Goal: Task Accomplishment & Management: Use online tool/utility

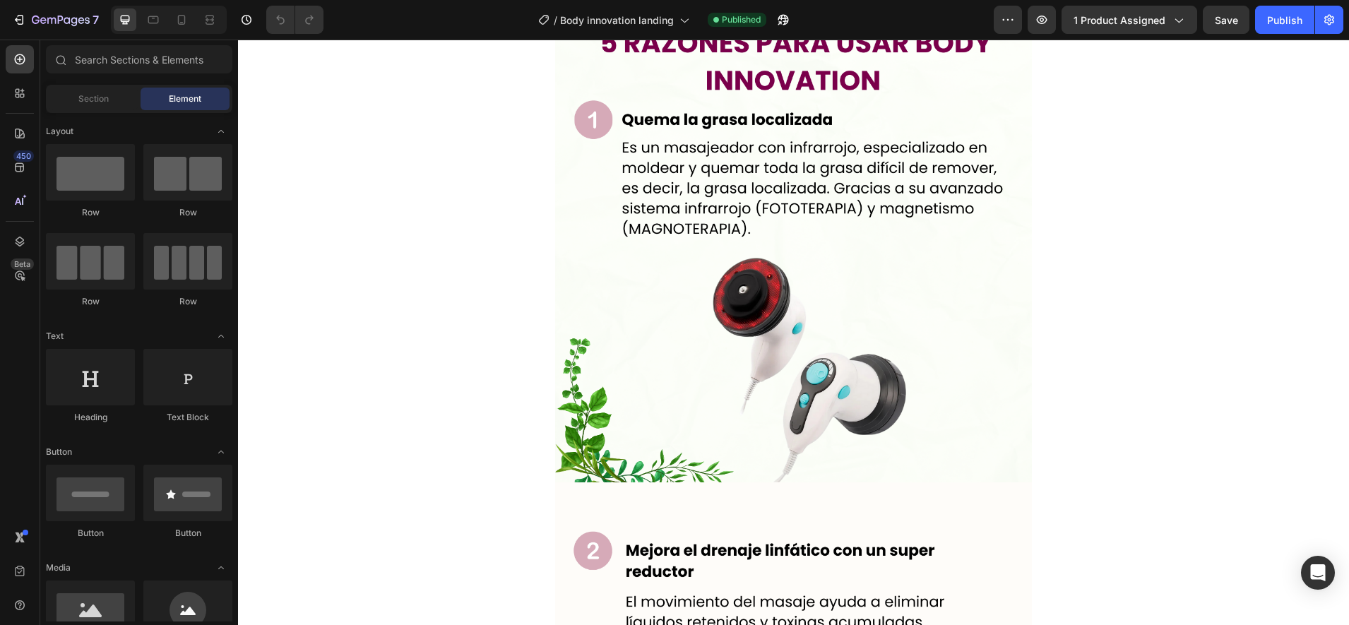
scroll to position [1507, 0]
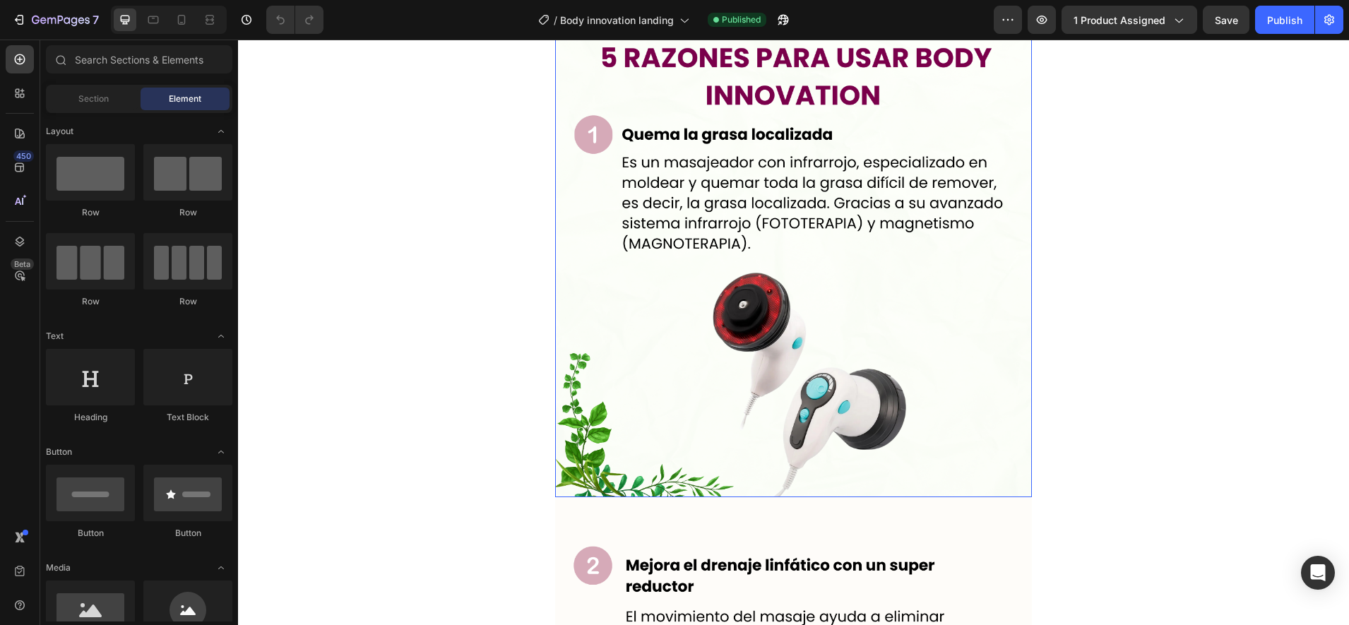
click at [779, 125] on img at bounding box center [793, 258] width 477 height 477
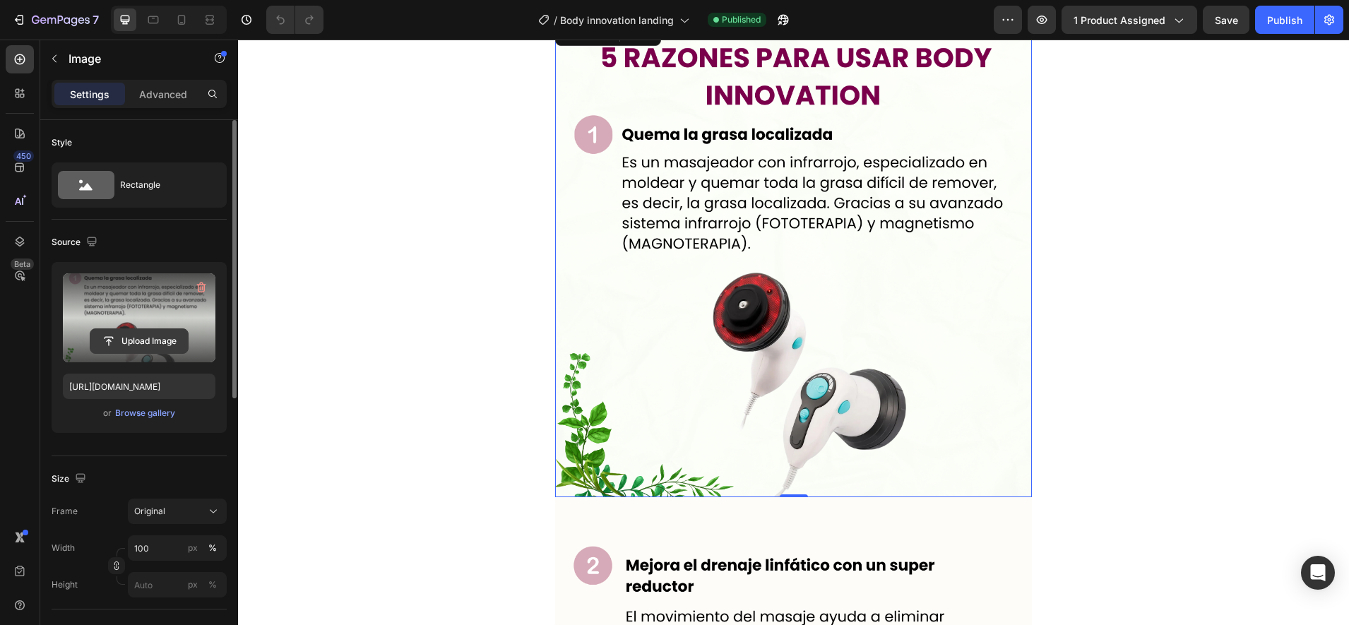
click at [136, 343] on input "file" at bounding box center [138, 341] width 97 height 24
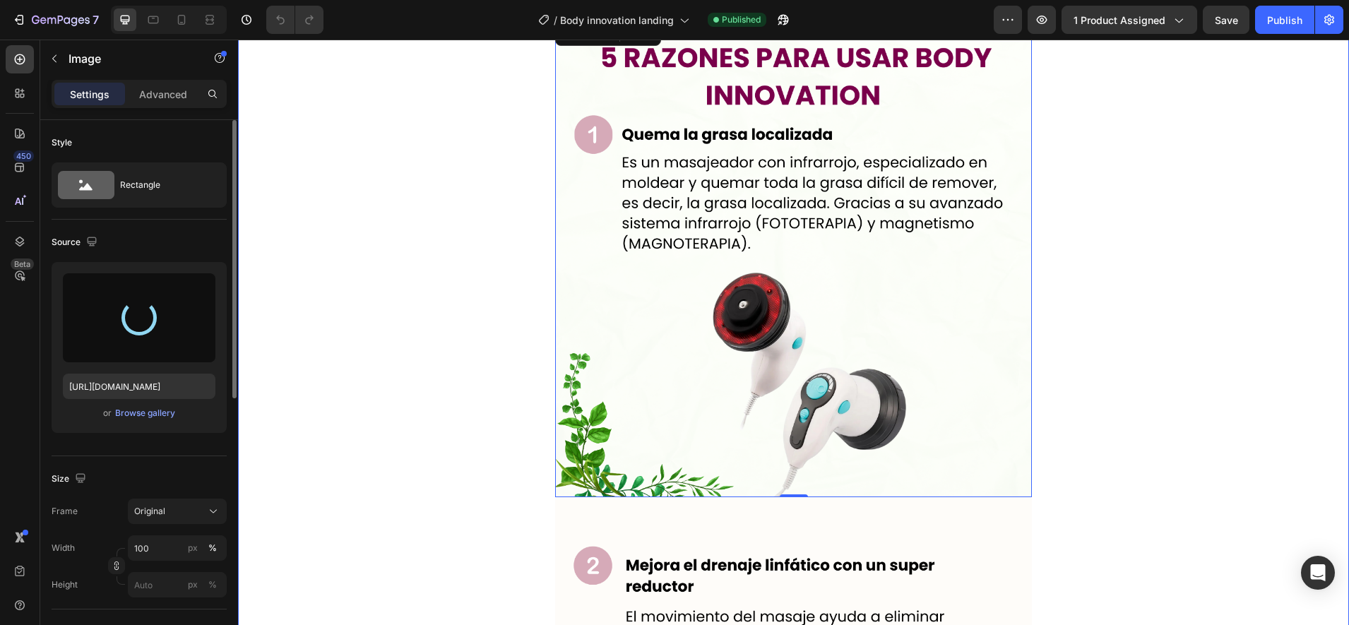
type input "https://cdn.shopify.com/s/files/1/0944/9406/4931/files/gempages_573722773097022…"
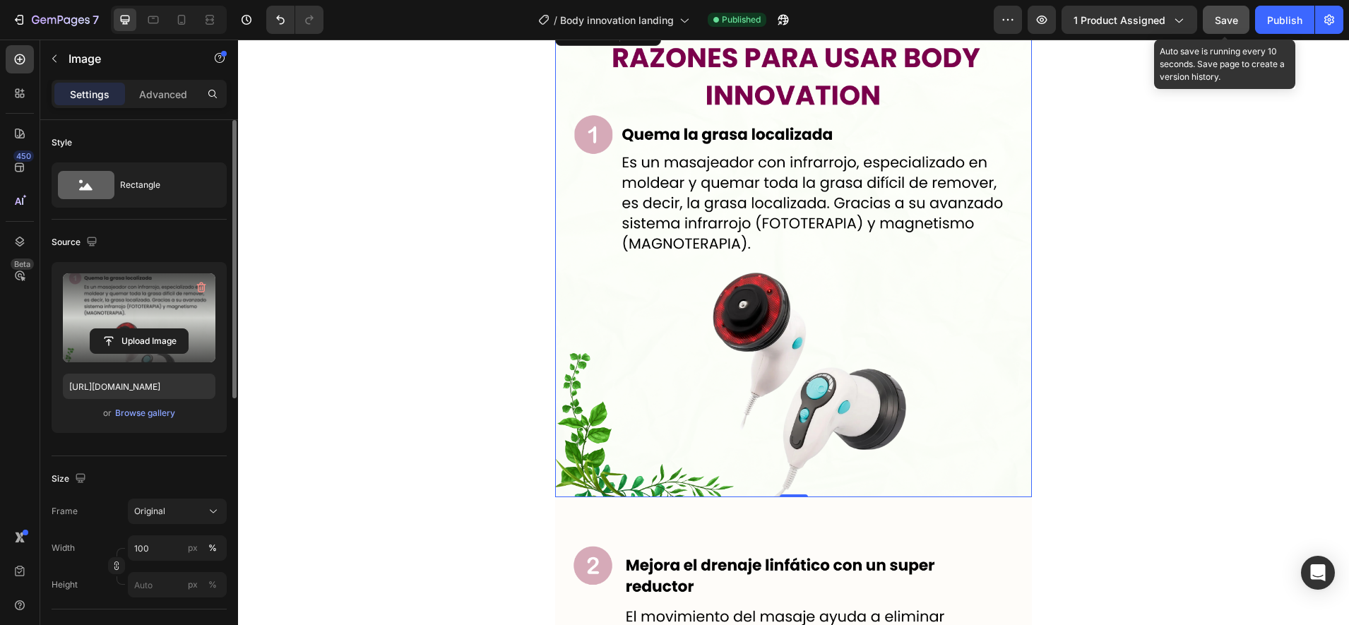
click at [1210, 16] on button "Save" at bounding box center [1226, 20] width 47 height 28
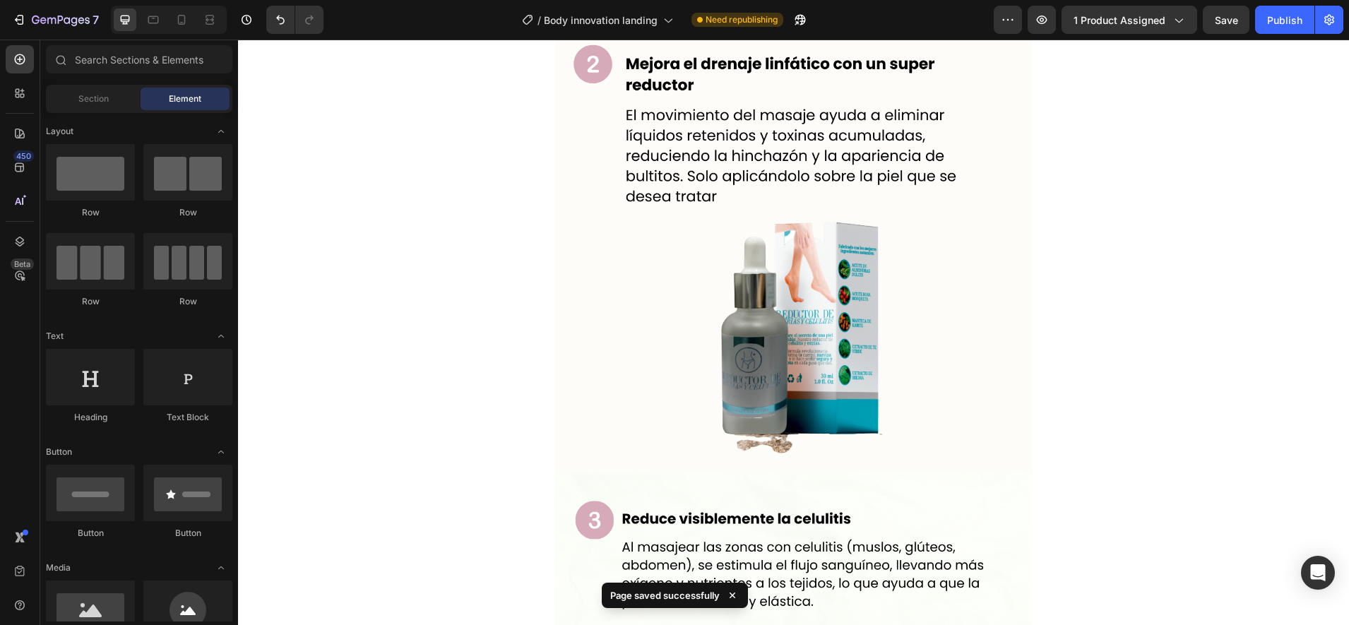
scroll to position [2016, 0]
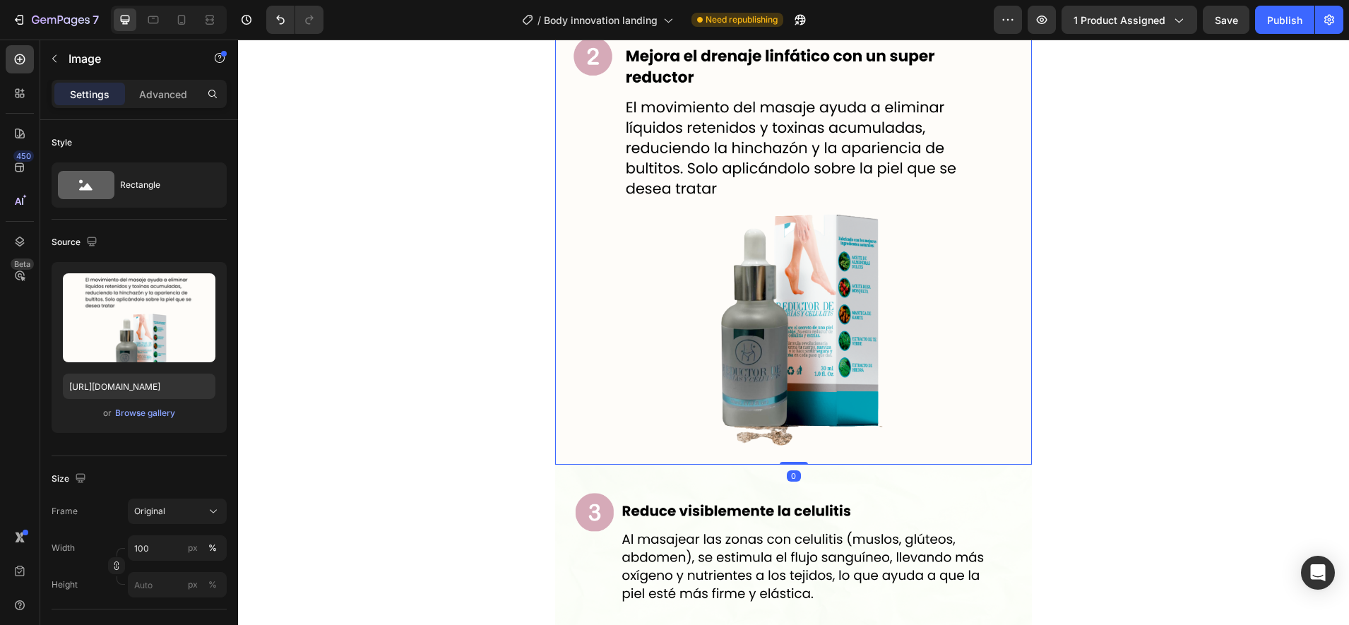
click at [907, 161] on img at bounding box center [793, 226] width 477 height 477
click at [152, 415] on div "Browse gallery" at bounding box center [145, 413] width 60 height 13
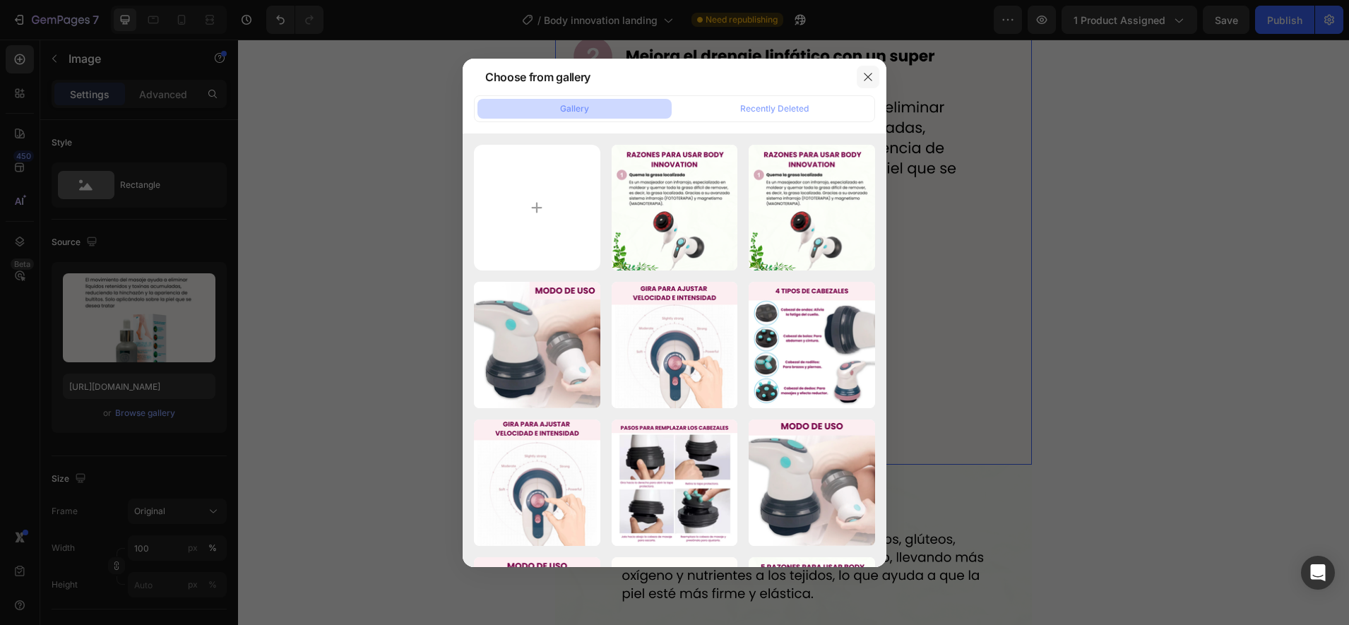
click at [864, 73] on icon "button" at bounding box center [867, 76] width 11 height 11
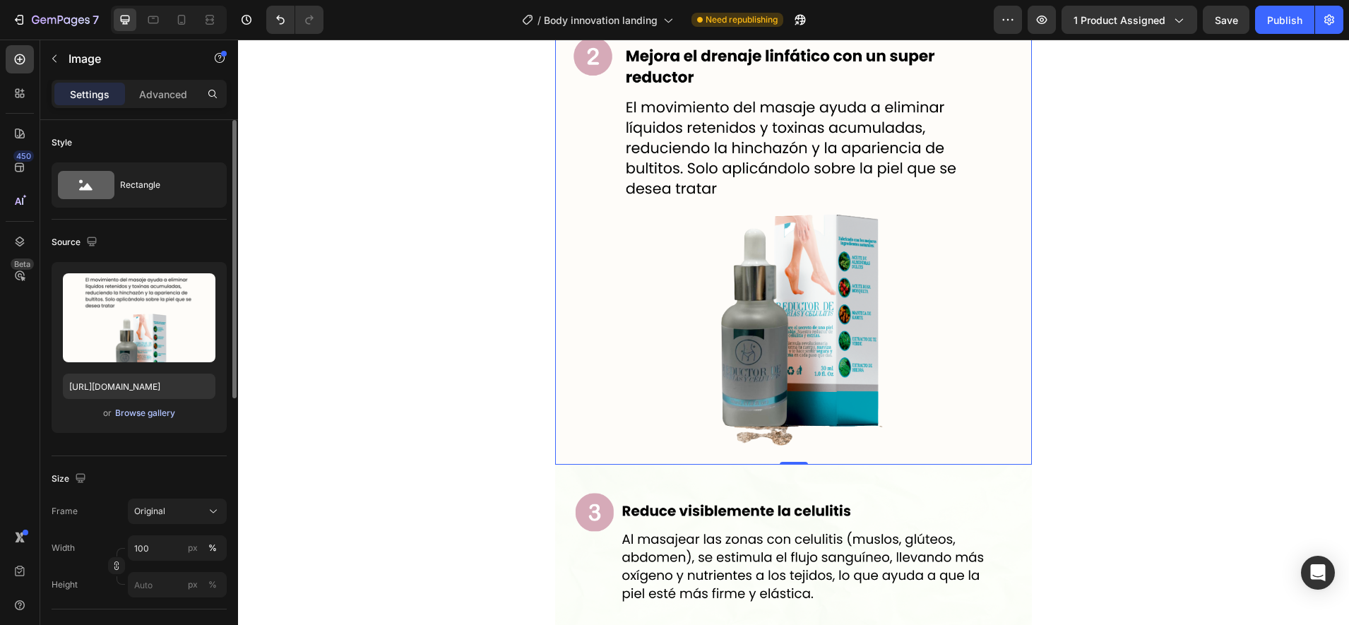
click at [125, 413] on div "Browse gallery" at bounding box center [145, 413] width 60 height 13
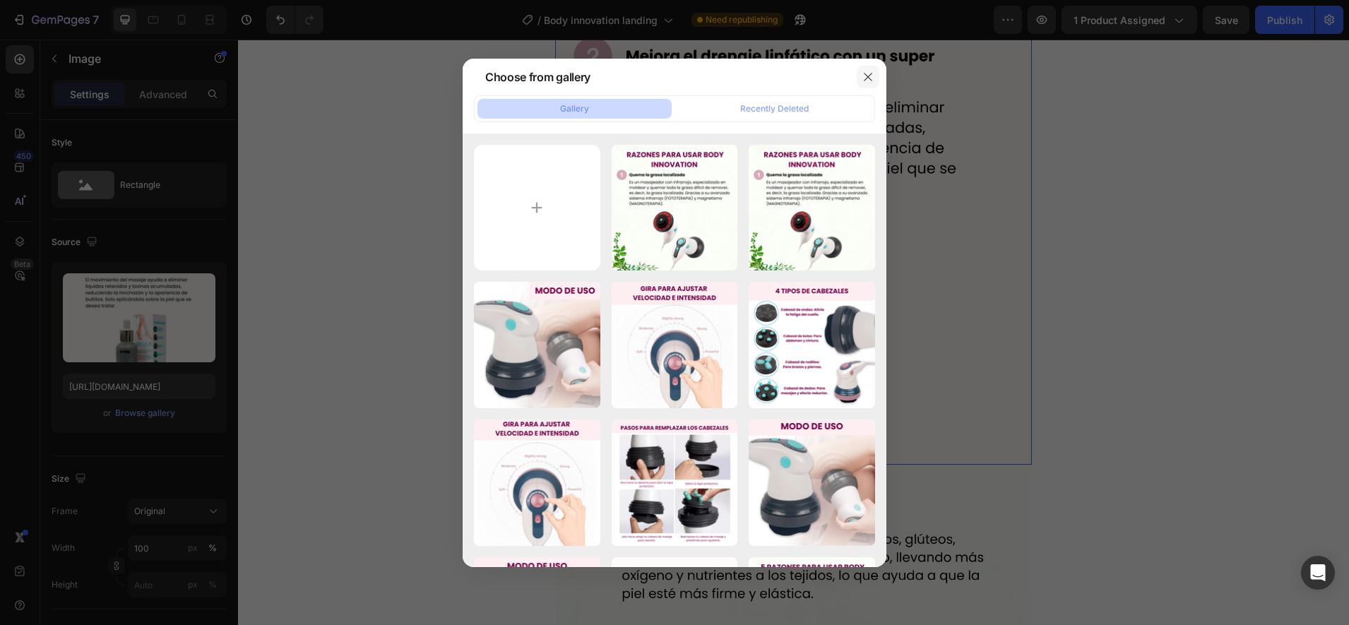
click at [862, 79] on button "button" at bounding box center [868, 77] width 23 height 23
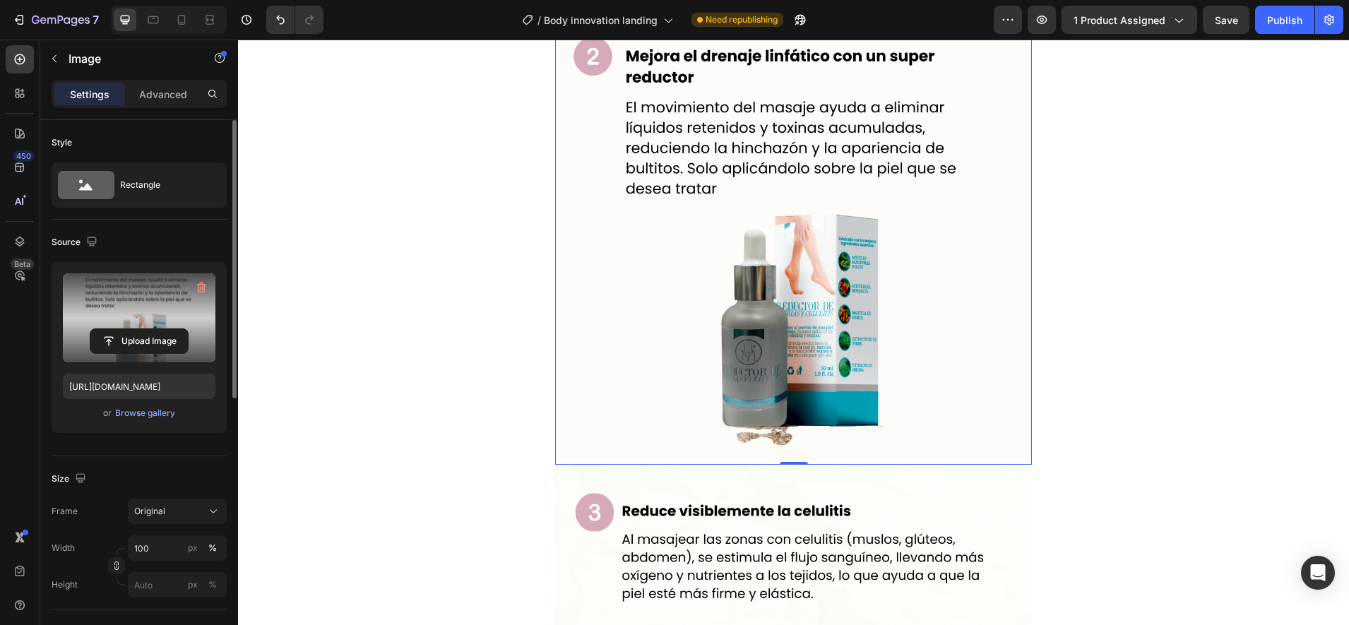
click at [163, 328] on label at bounding box center [139, 317] width 153 height 89
click at [163, 329] on input "file" at bounding box center [138, 341] width 97 height 24
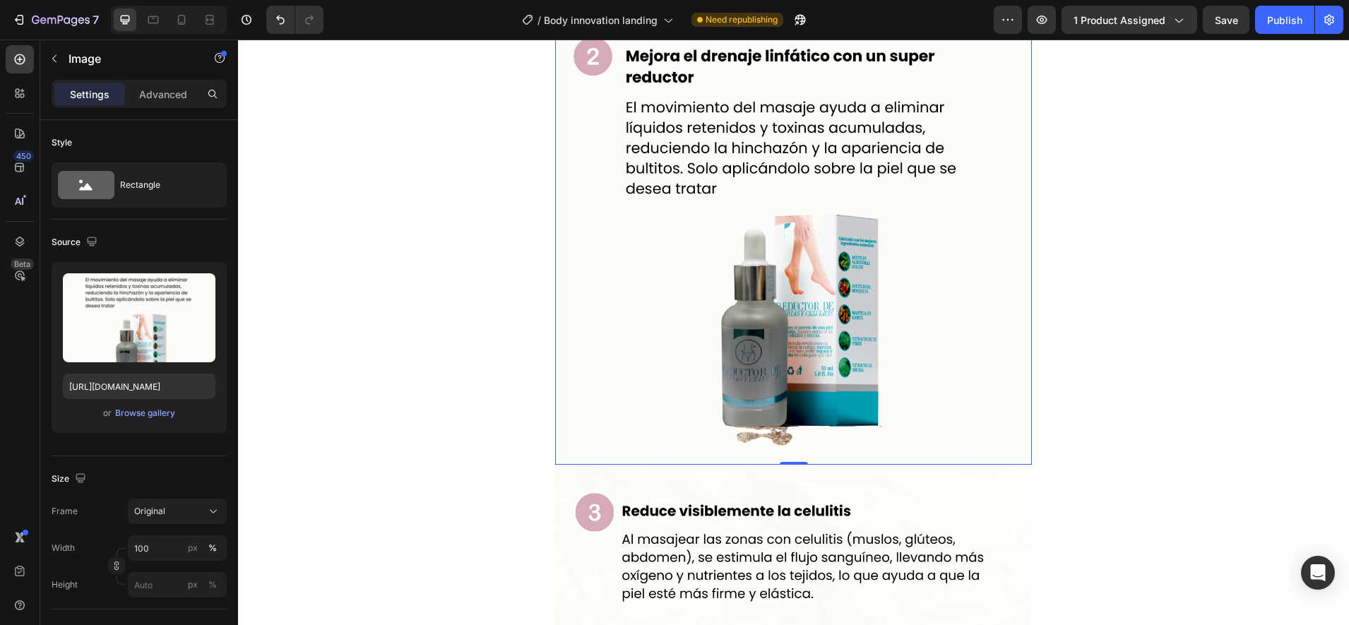
click at [797, 215] on img at bounding box center [793, 226] width 477 height 477
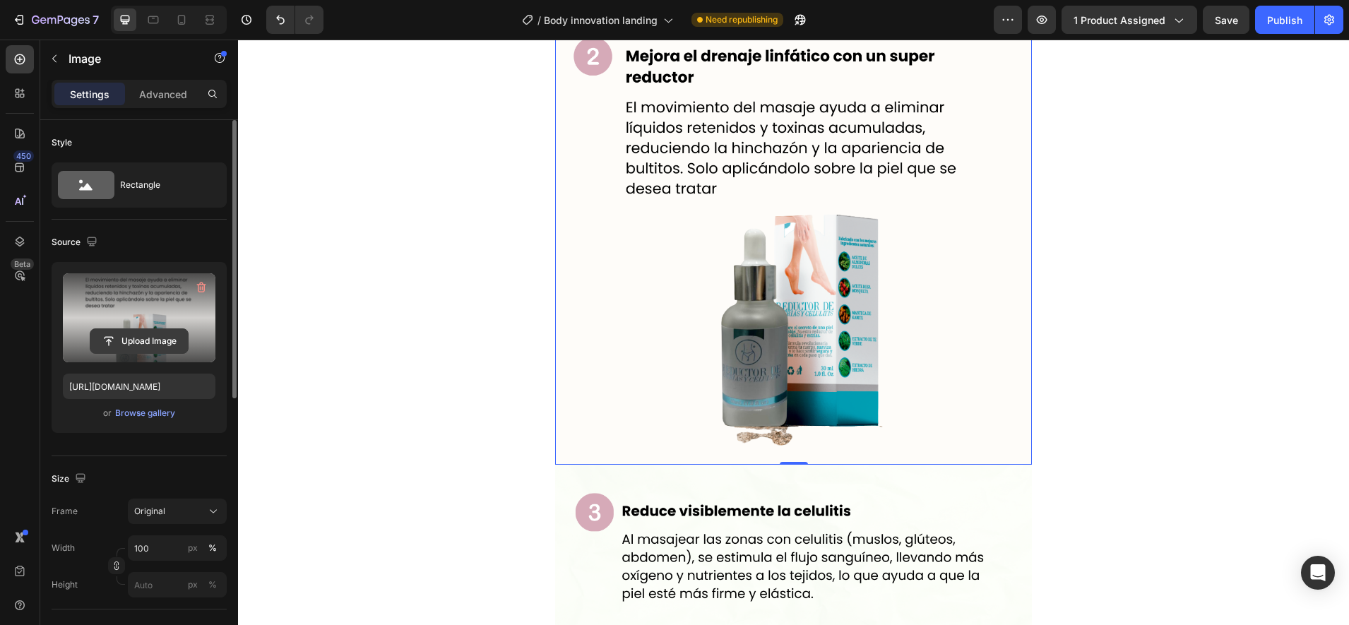
click at [145, 335] on input "file" at bounding box center [138, 341] width 97 height 24
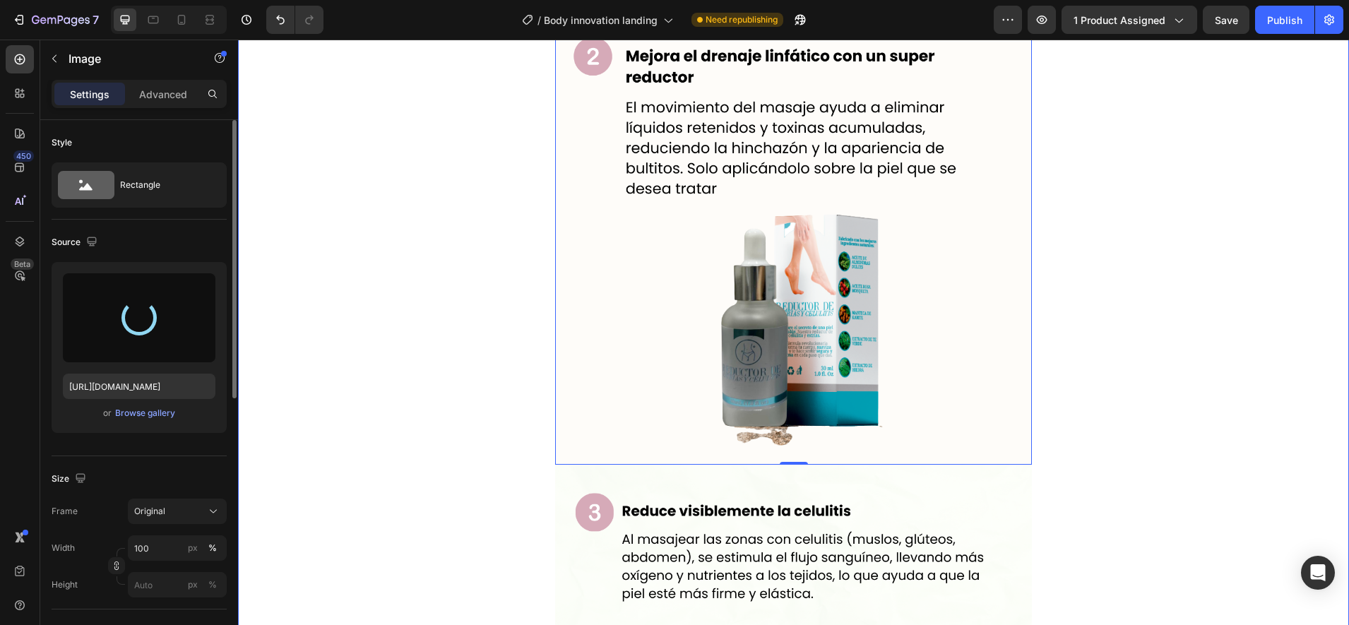
type input "https://cdn.shopify.com/s/files/1/0944/9406/4931/files/gempages_573722773097022…"
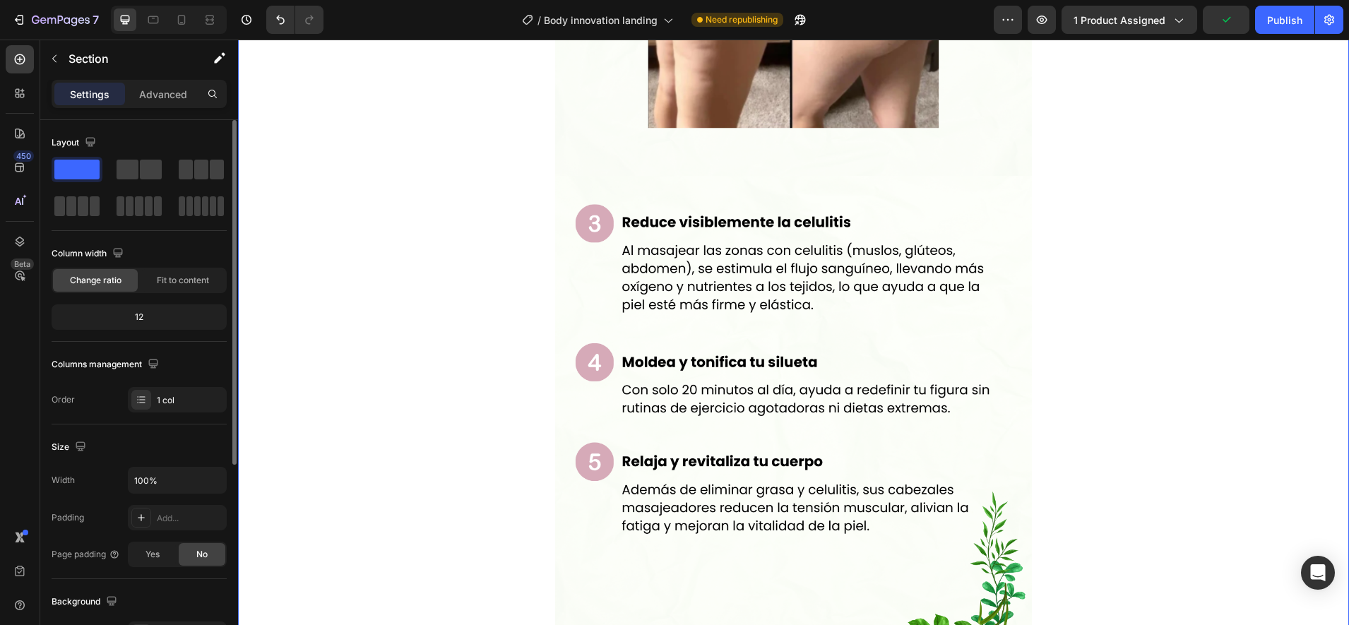
scroll to position [2320, 0]
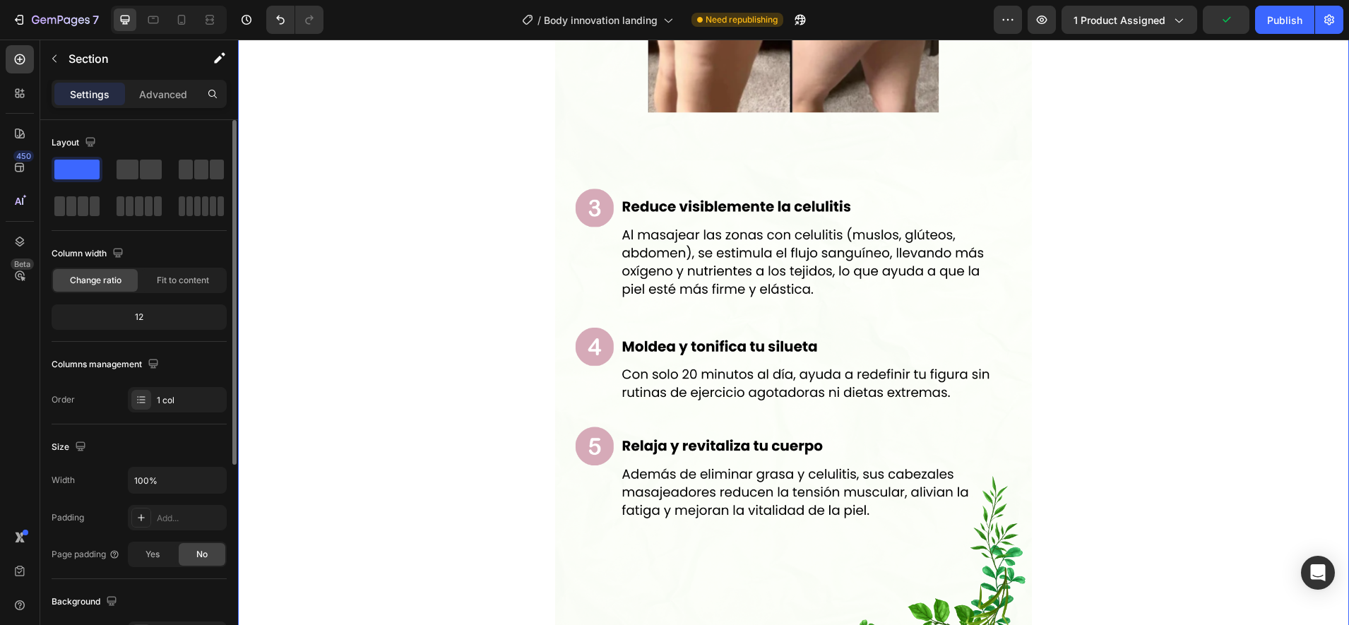
click at [802, 321] on img at bounding box center [793, 398] width 477 height 477
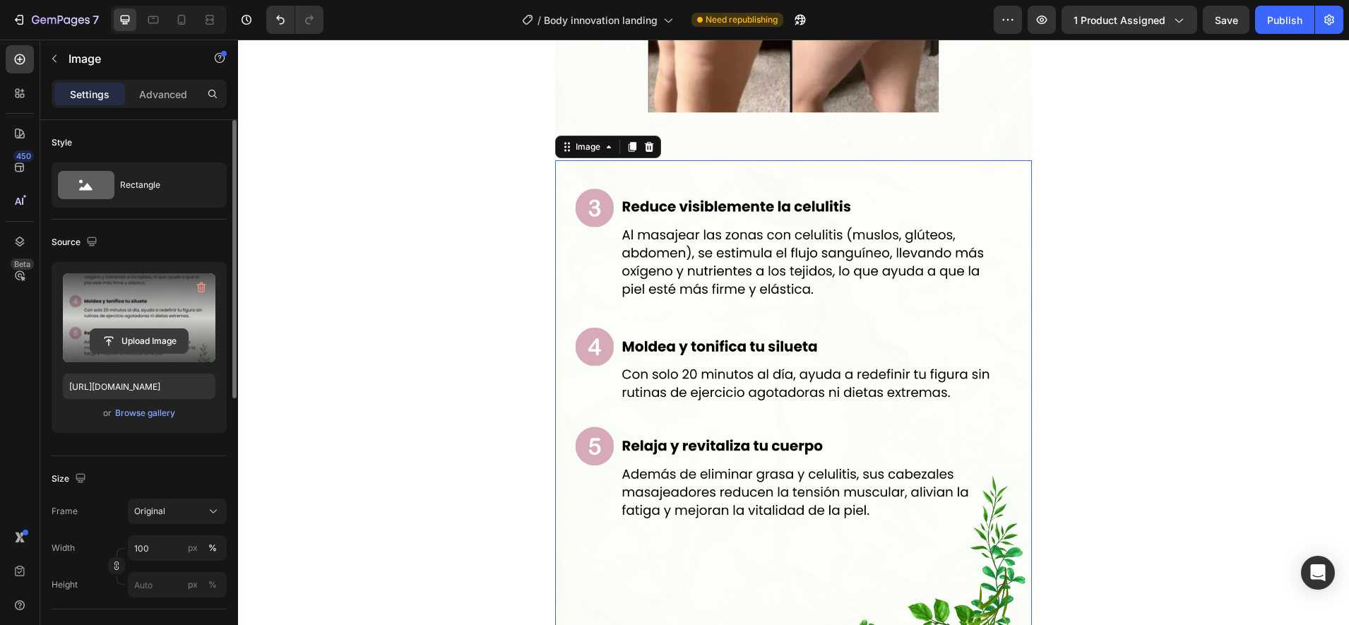
click at [121, 338] on input "file" at bounding box center [138, 341] width 97 height 24
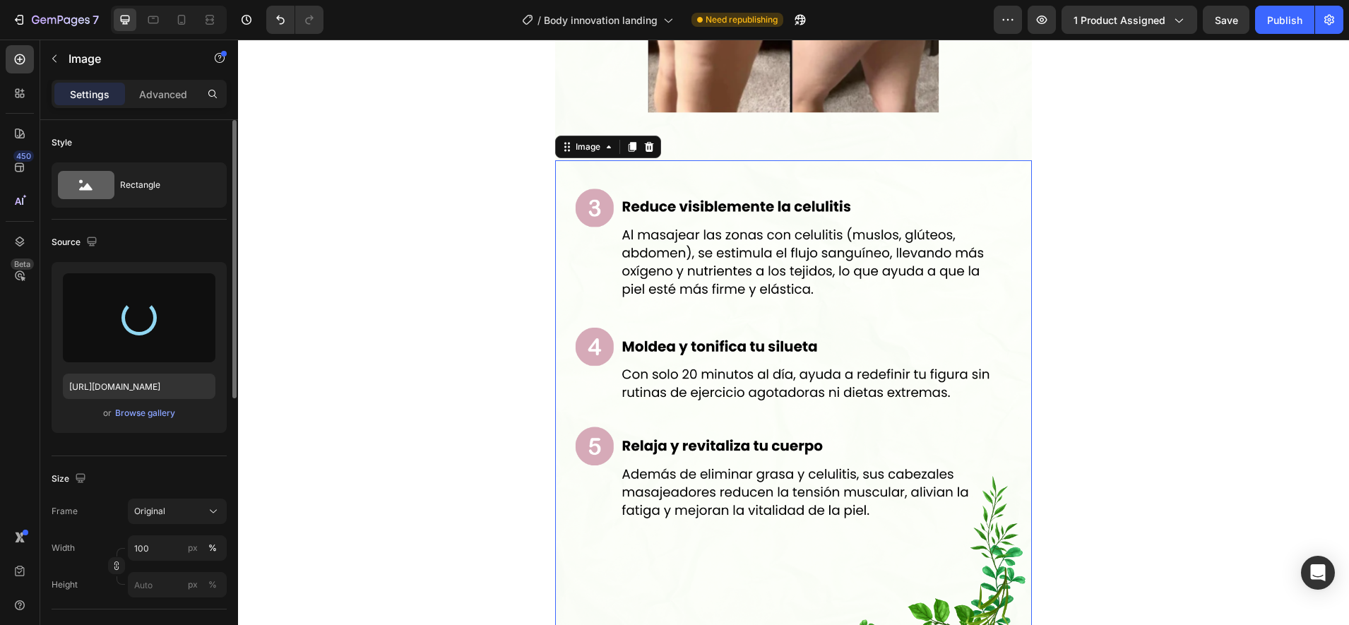
type input "https://cdn.shopify.com/s/files/1/0944/9406/4931/files/gempages_573722773097022…"
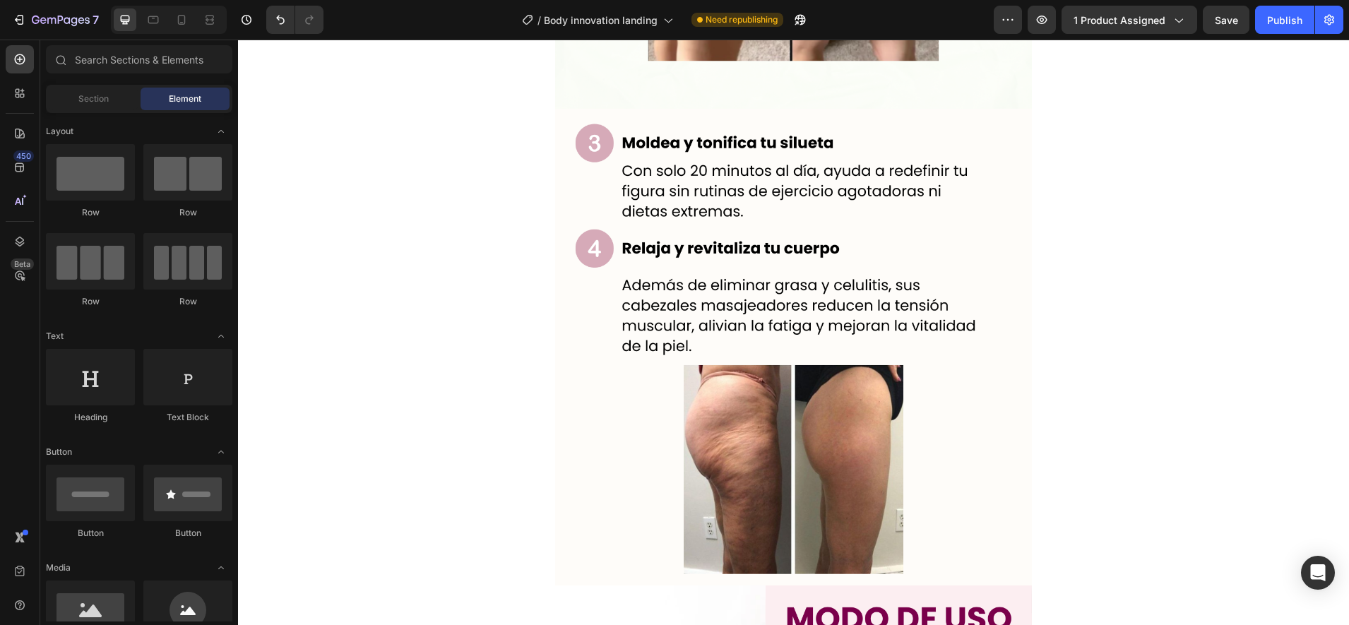
scroll to position [2335, 0]
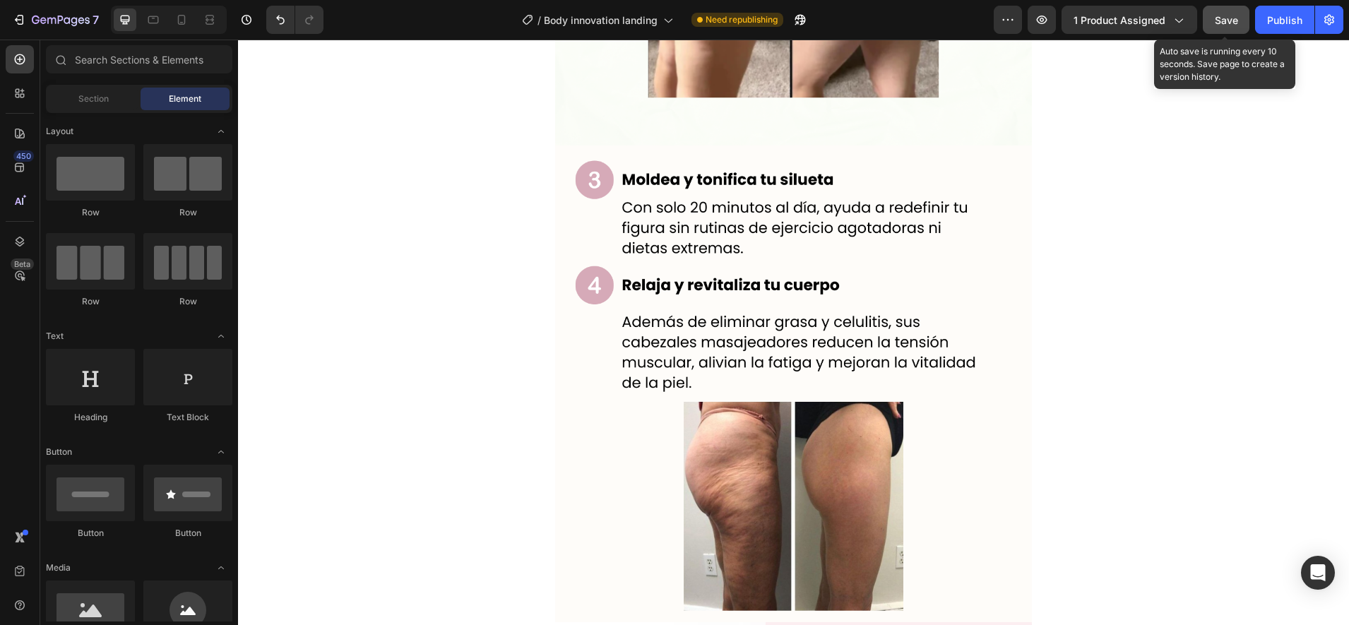
click at [1226, 15] on span "Save" at bounding box center [1226, 20] width 23 height 12
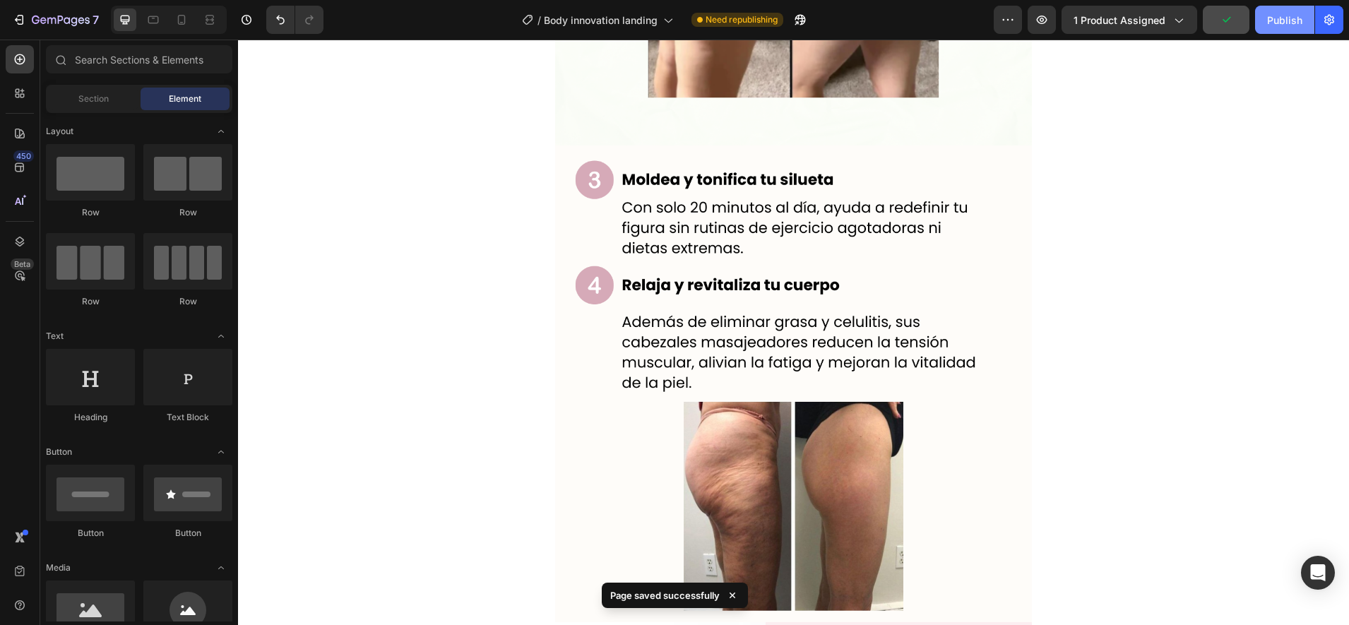
click at [1283, 15] on div "Publish" at bounding box center [1284, 20] width 35 height 15
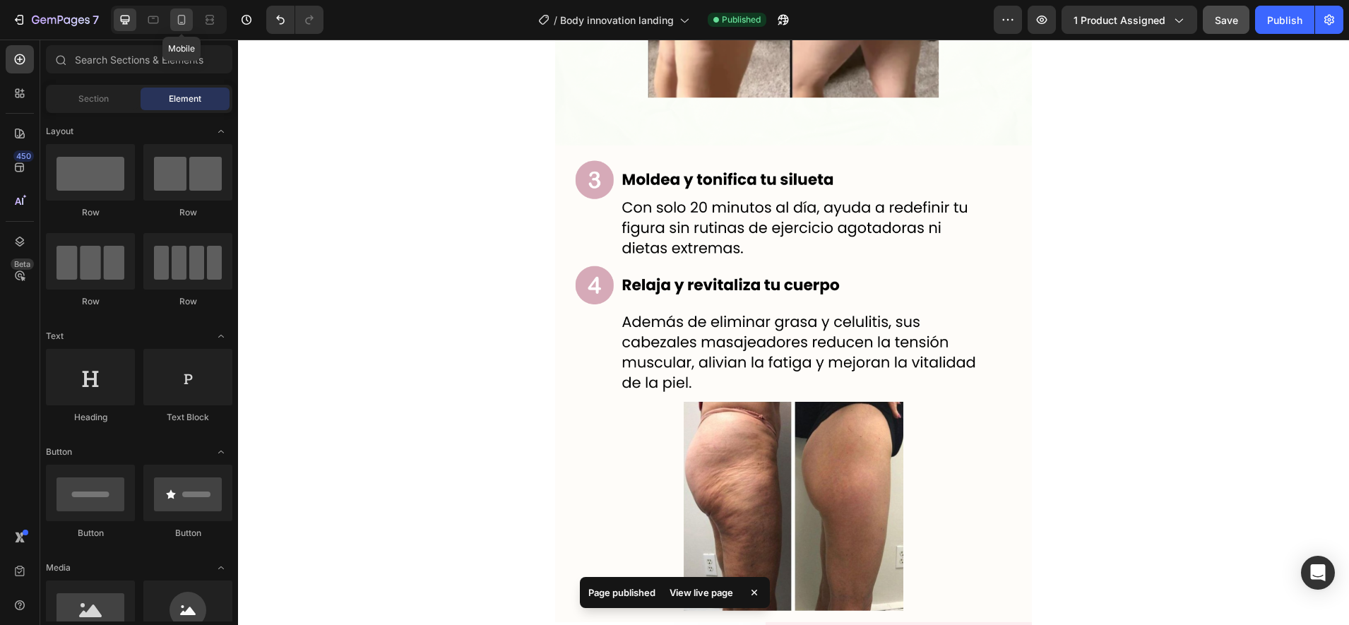
click at [179, 18] on icon at bounding box center [181, 20] width 14 height 14
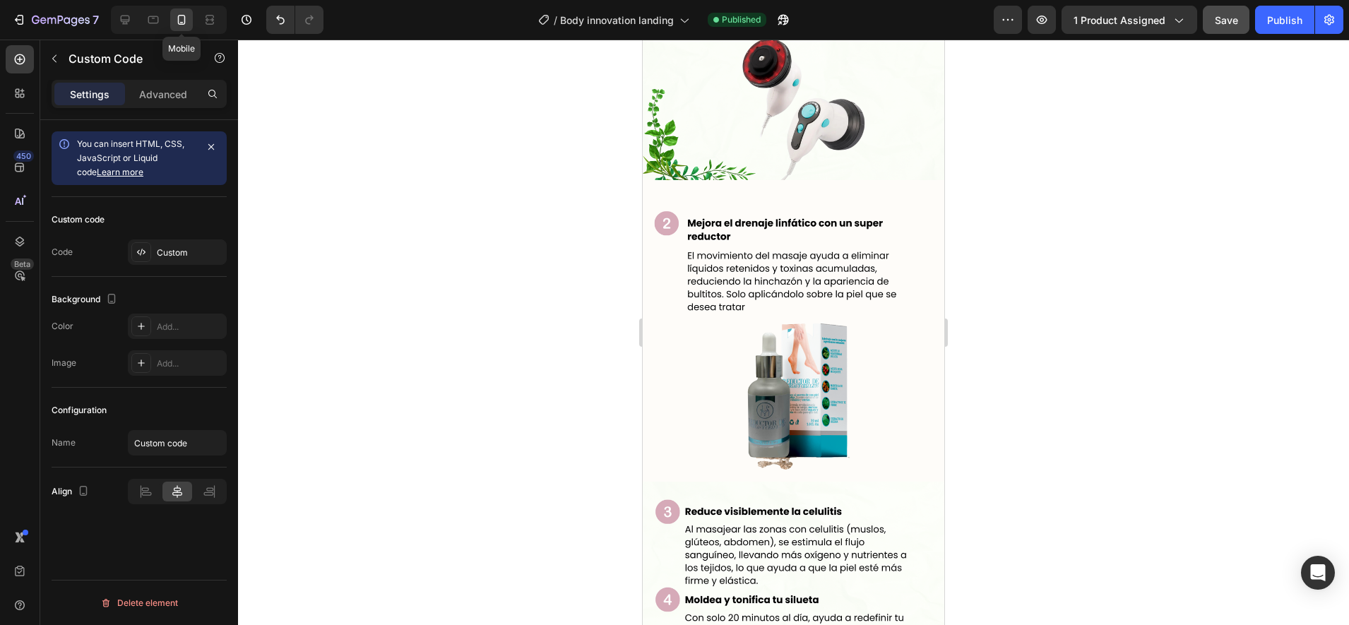
scroll to position [1623, 0]
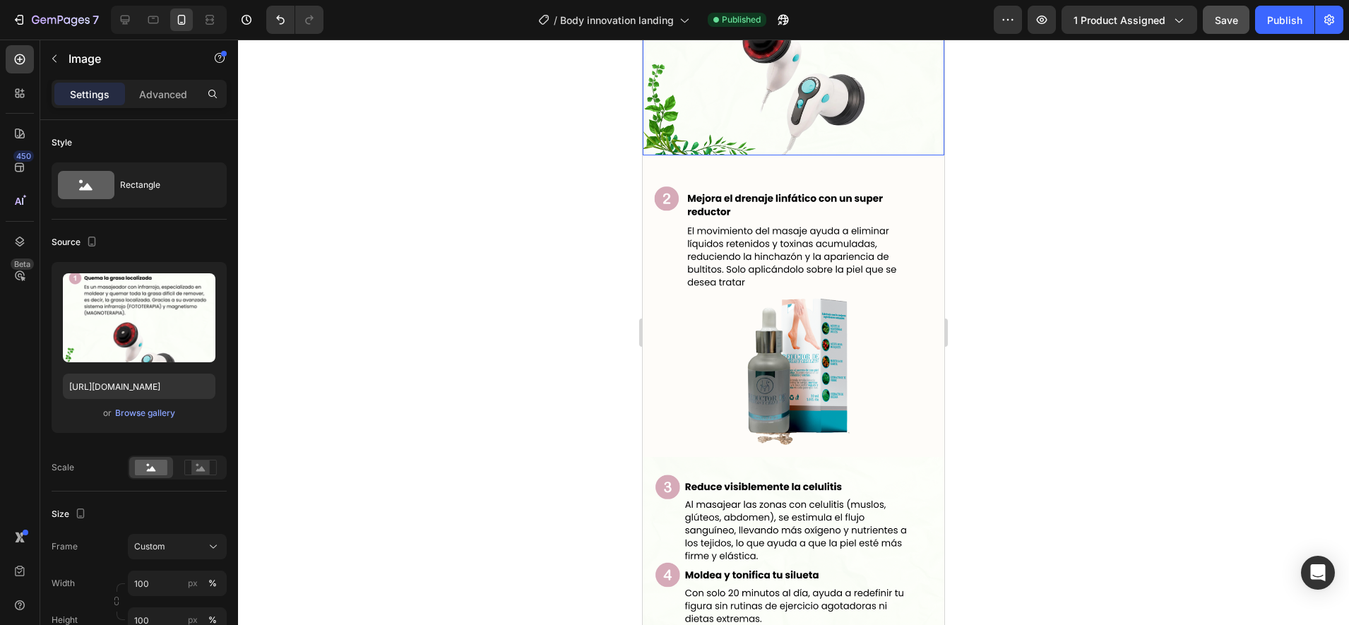
click at [793, 155] on img at bounding box center [794, 5] width 302 height 302
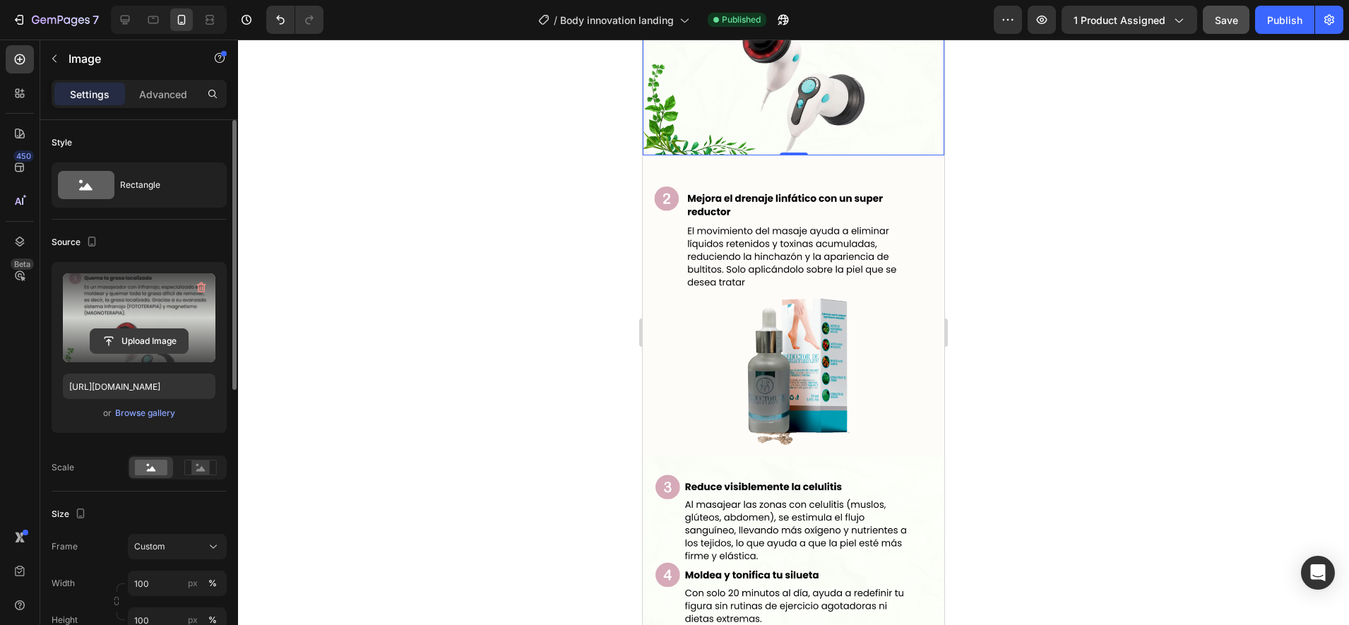
click at [138, 328] on button "Upload Image" at bounding box center [139, 340] width 99 height 25
click at [122, 343] on input "file" at bounding box center [138, 341] width 97 height 24
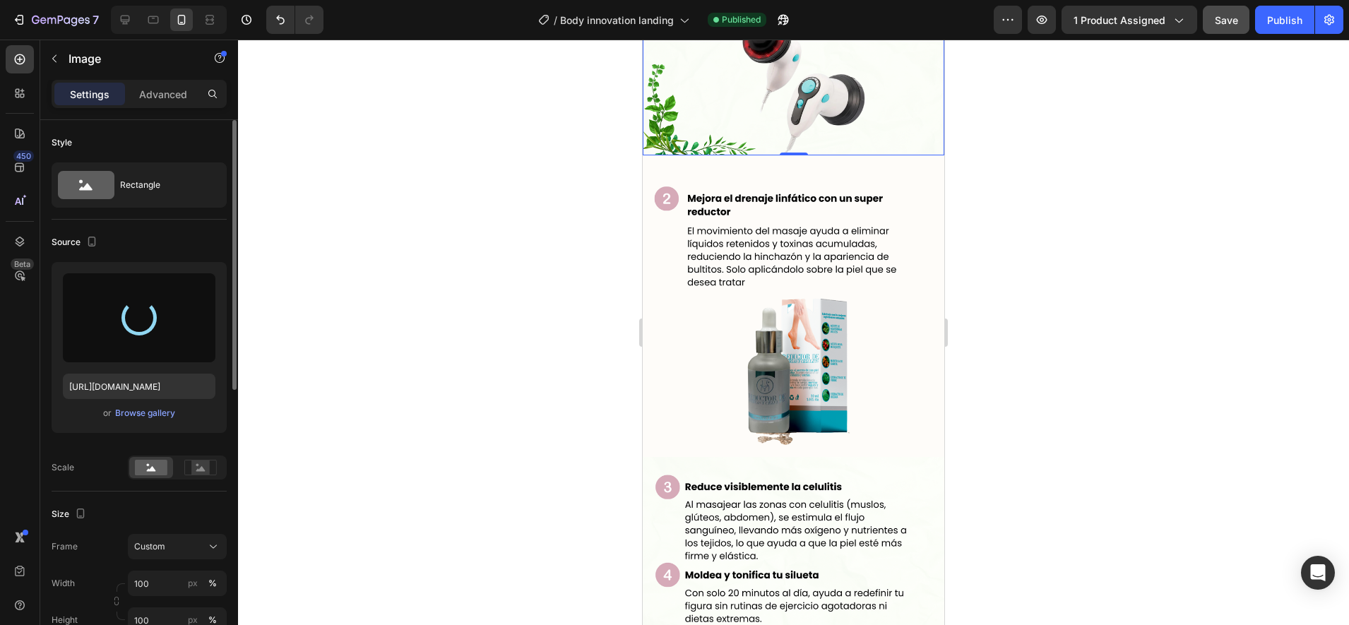
type input "https://cdn.shopify.com/s/files/1/0944/9406/4931/files/gempages_573722773097022…"
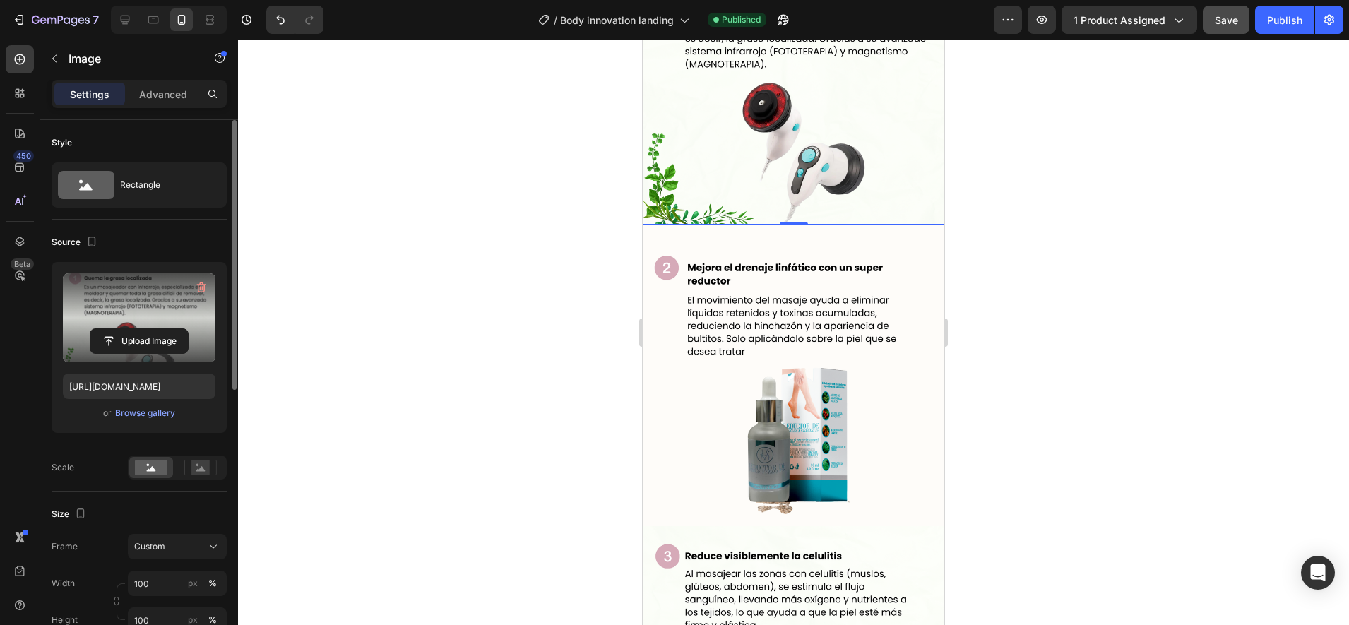
scroll to position [1844, 0]
click at [797, 363] on img at bounding box center [794, 374] width 302 height 302
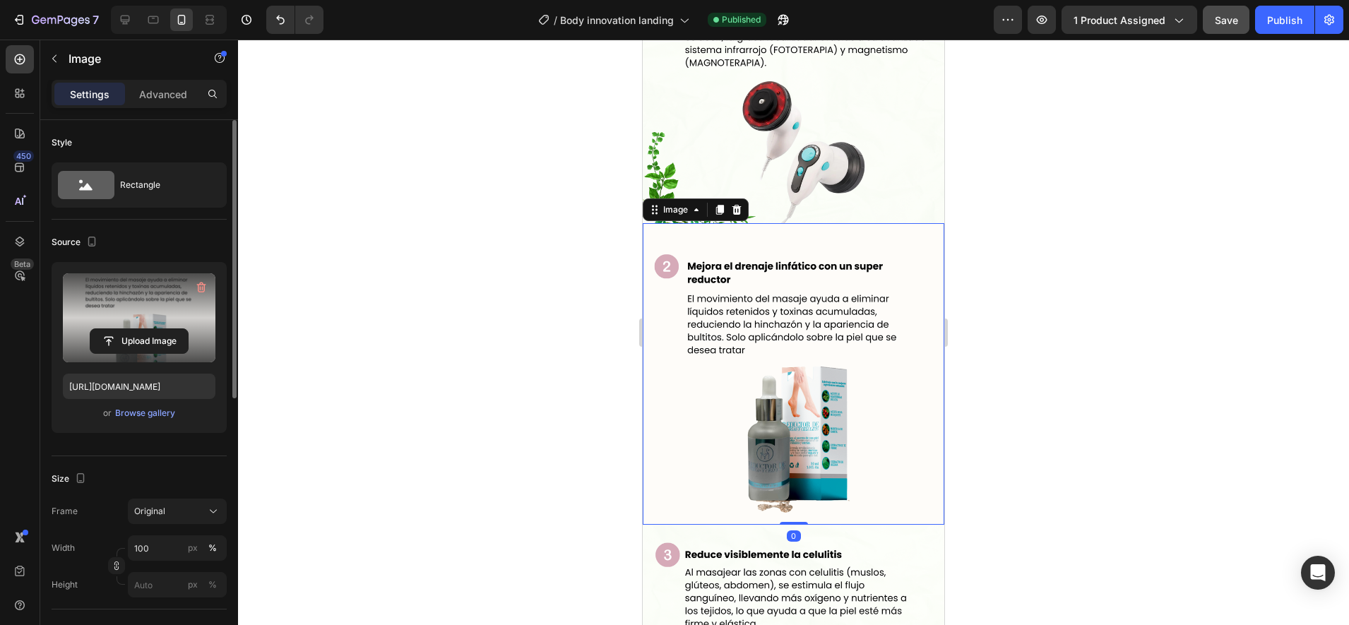
click at [143, 322] on label at bounding box center [139, 317] width 153 height 89
click at [143, 329] on input "file" at bounding box center [138, 341] width 97 height 24
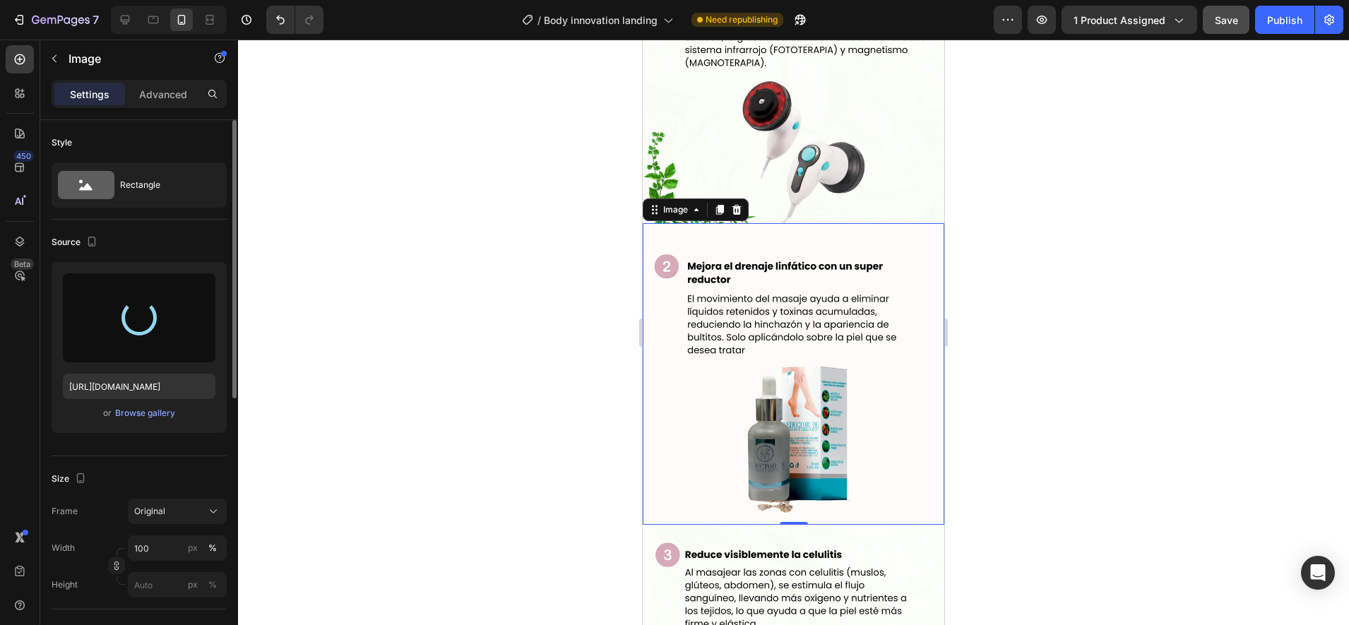
type input "https://cdn.shopify.com/s/files/1/0944/9406/4931/files/gempages_573722773097022…"
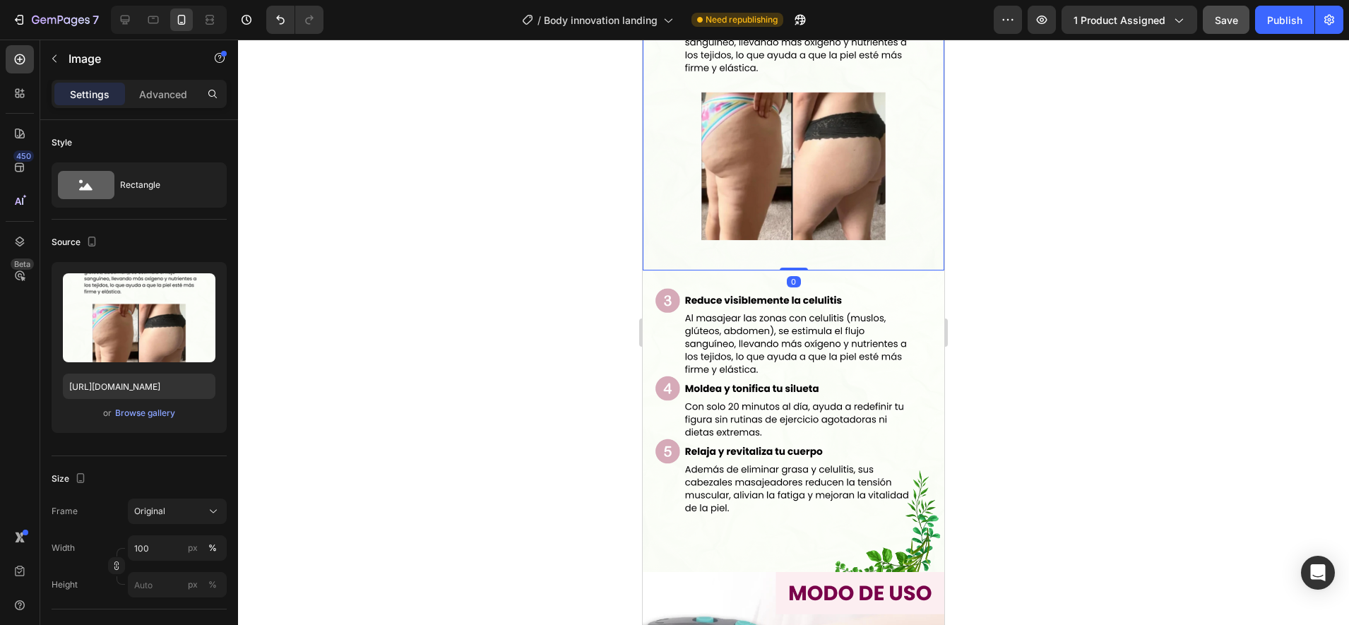
scroll to position [2104, 0]
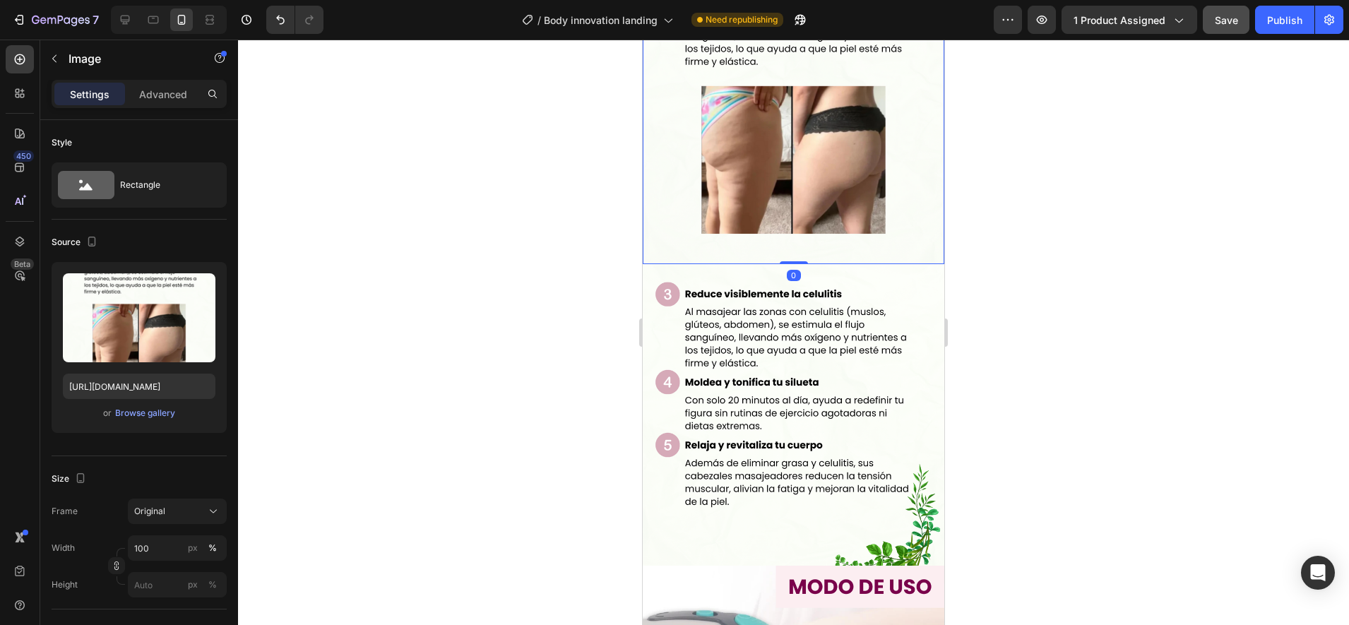
click at [783, 360] on img at bounding box center [794, 415] width 302 height 302
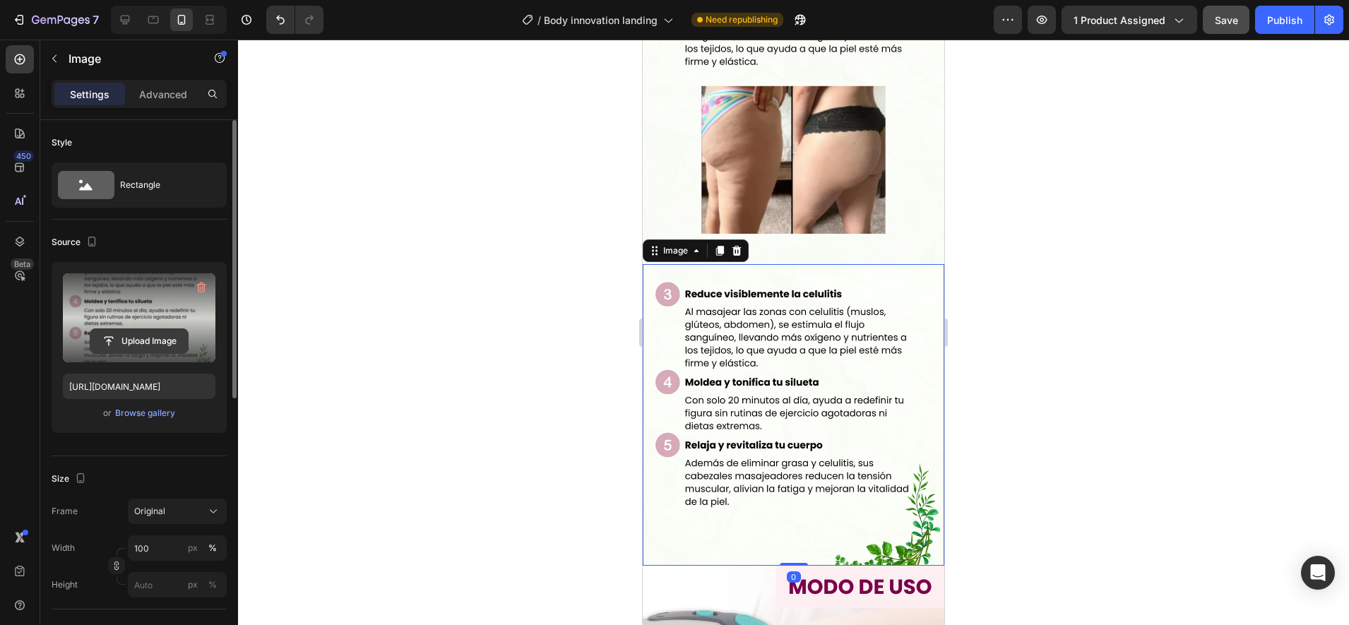
click at [142, 334] on input "file" at bounding box center [138, 341] width 97 height 24
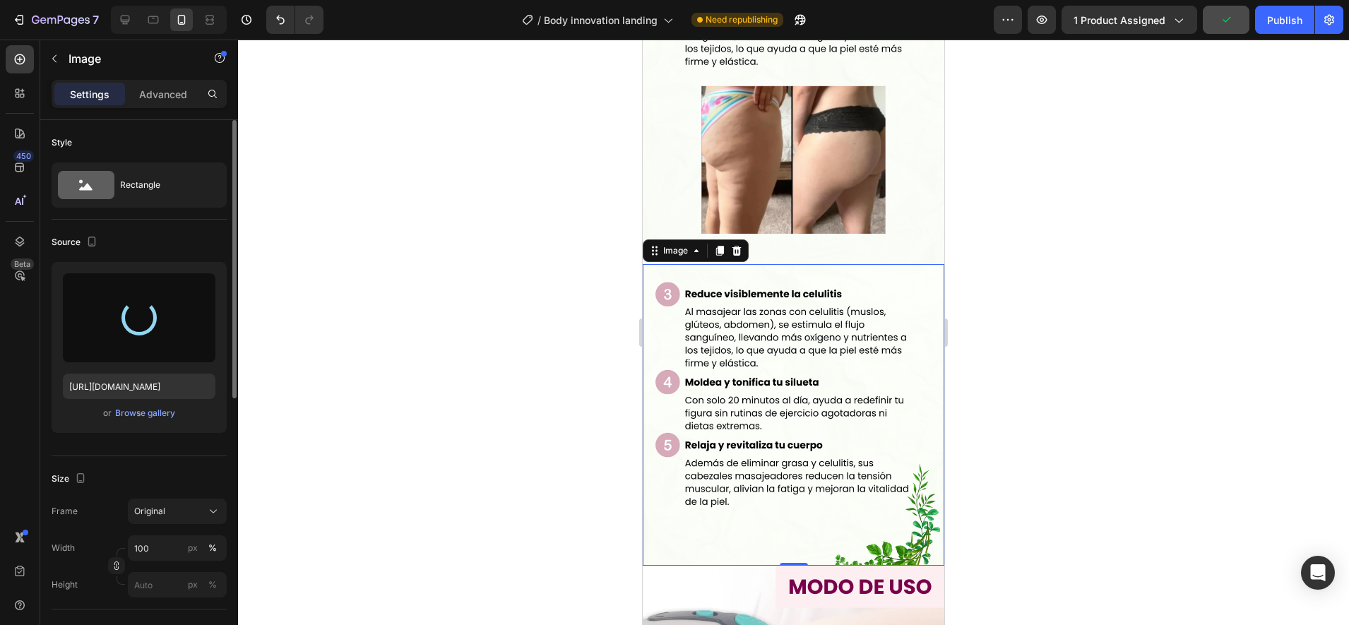
type input "https://cdn.shopify.com/s/files/1/0944/9406/4931/files/gempages_573722773097022…"
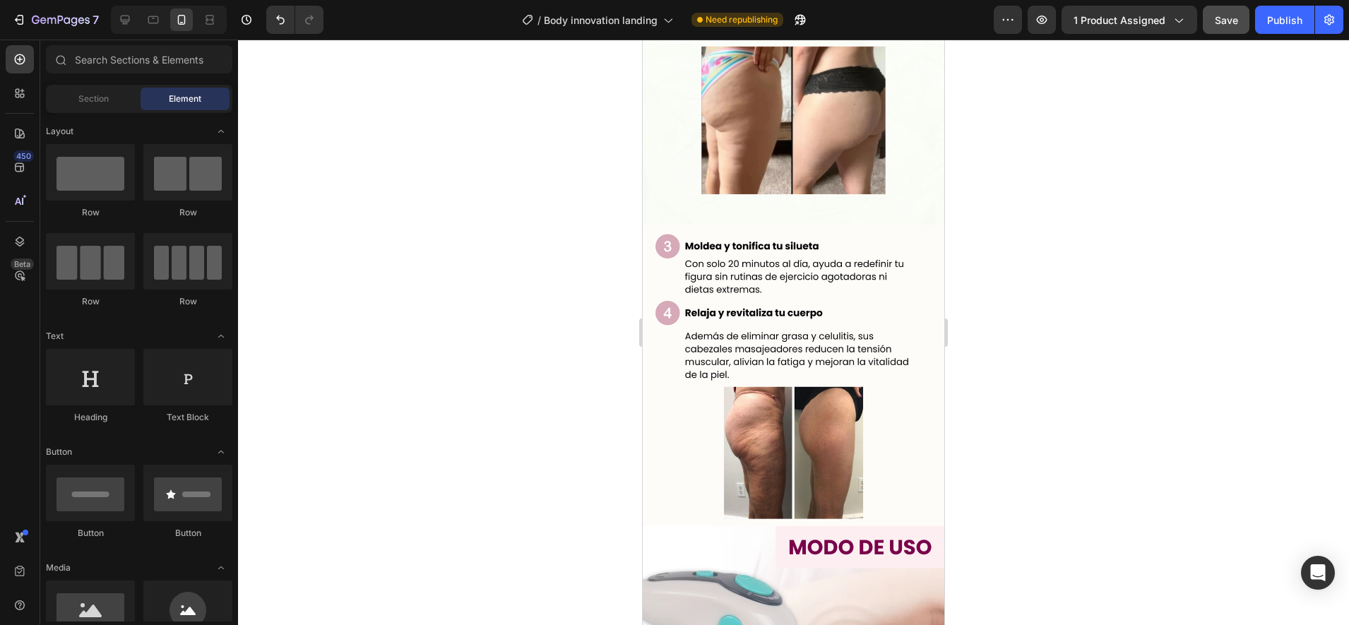
scroll to position [1899, 0]
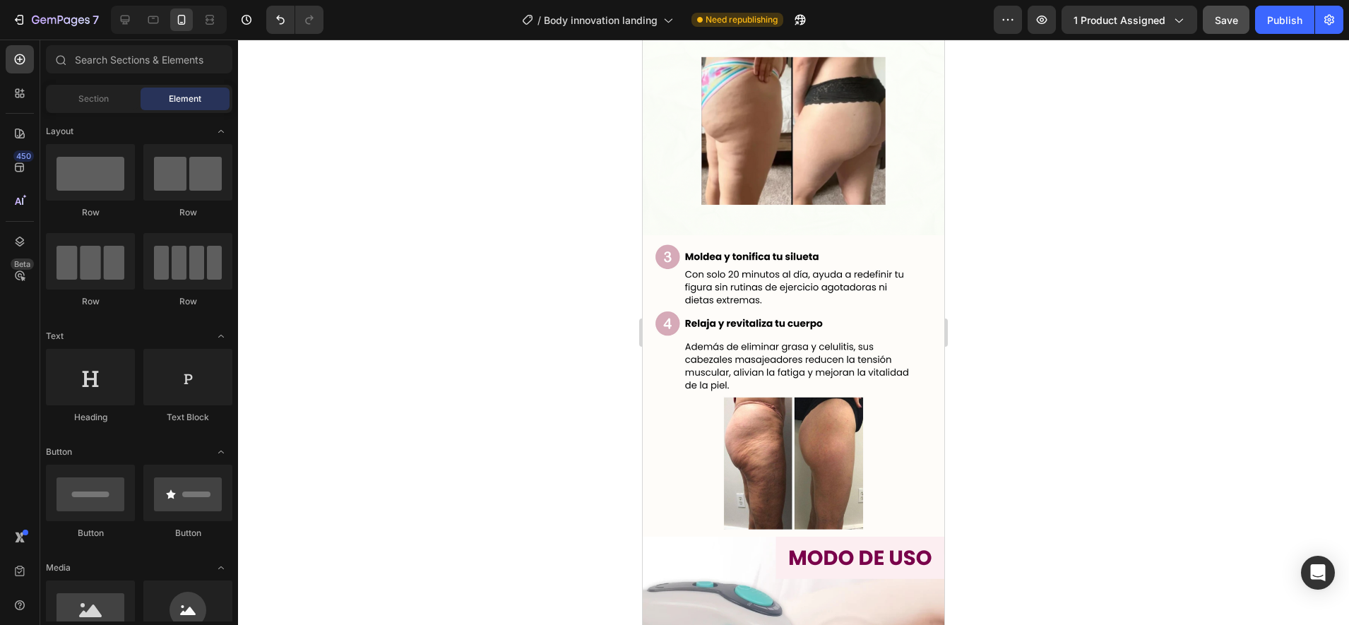
drag, startPoint x: 939, startPoint y: 296, endPoint x: 1598, endPoint y: 392, distance: 666.0
click at [767, 290] on img at bounding box center [794, 386] width 302 height 302
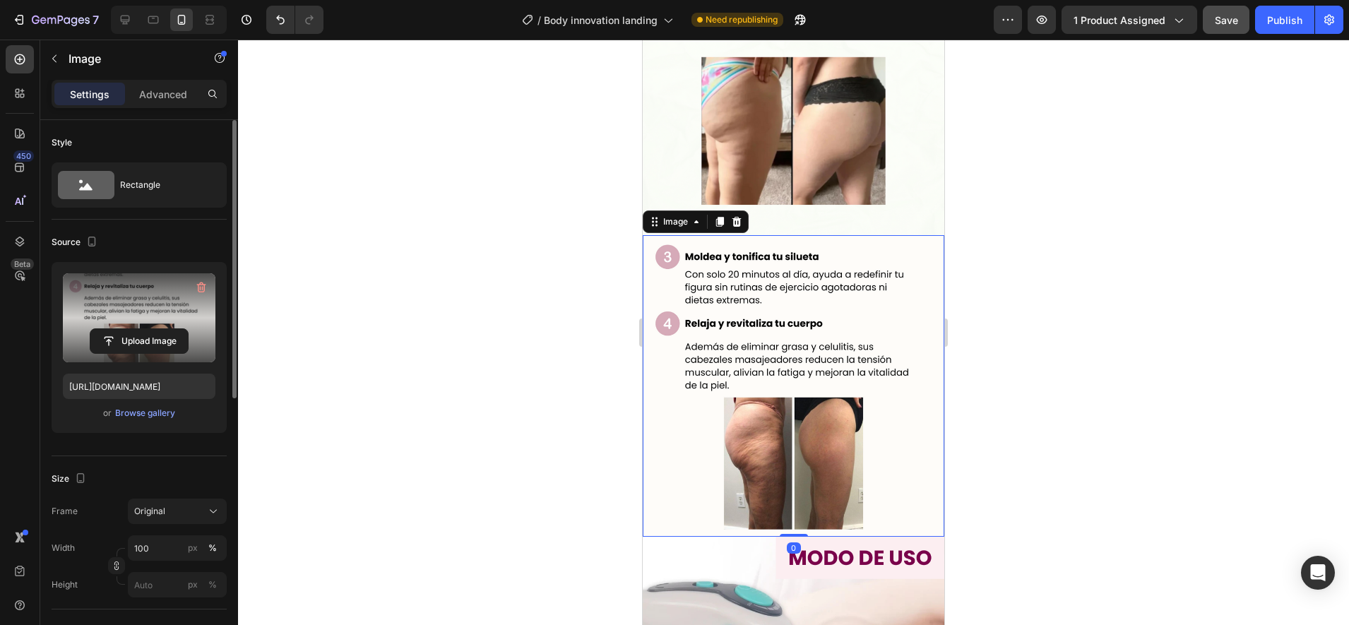
click at [121, 318] on label at bounding box center [139, 317] width 153 height 89
click at [121, 329] on input "file" at bounding box center [138, 341] width 97 height 24
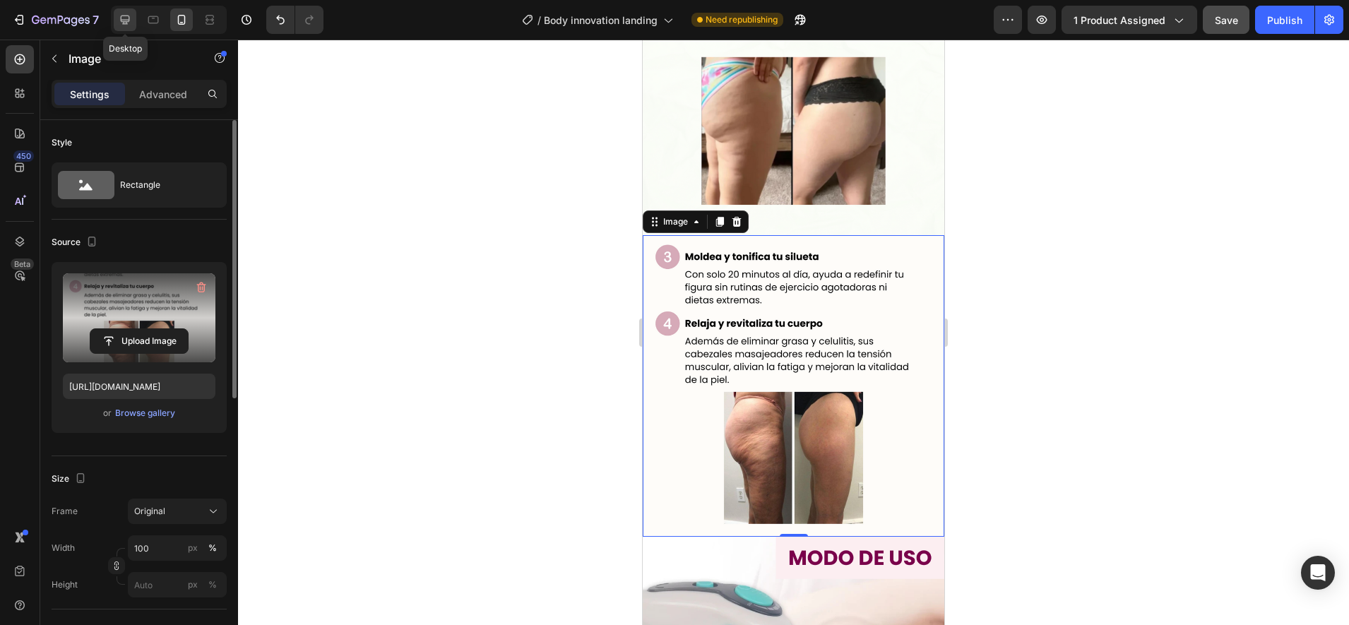
click at [129, 18] on icon at bounding box center [125, 20] width 14 height 14
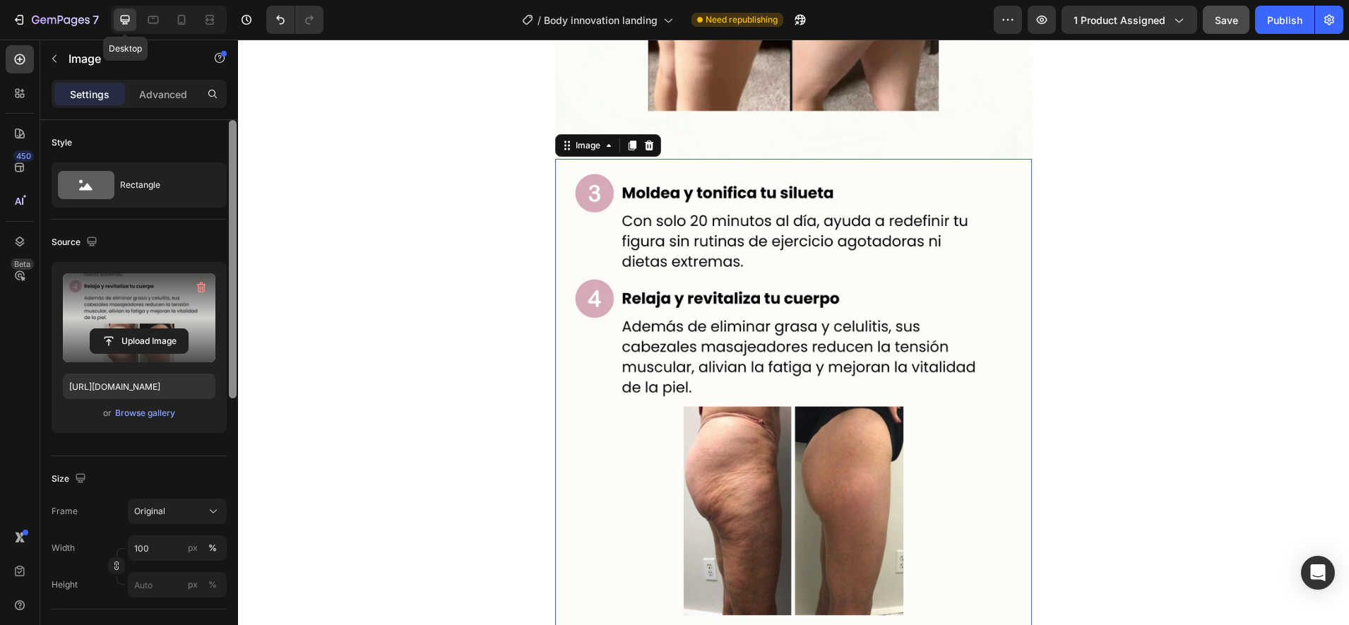
scroll to position [2396, 0]
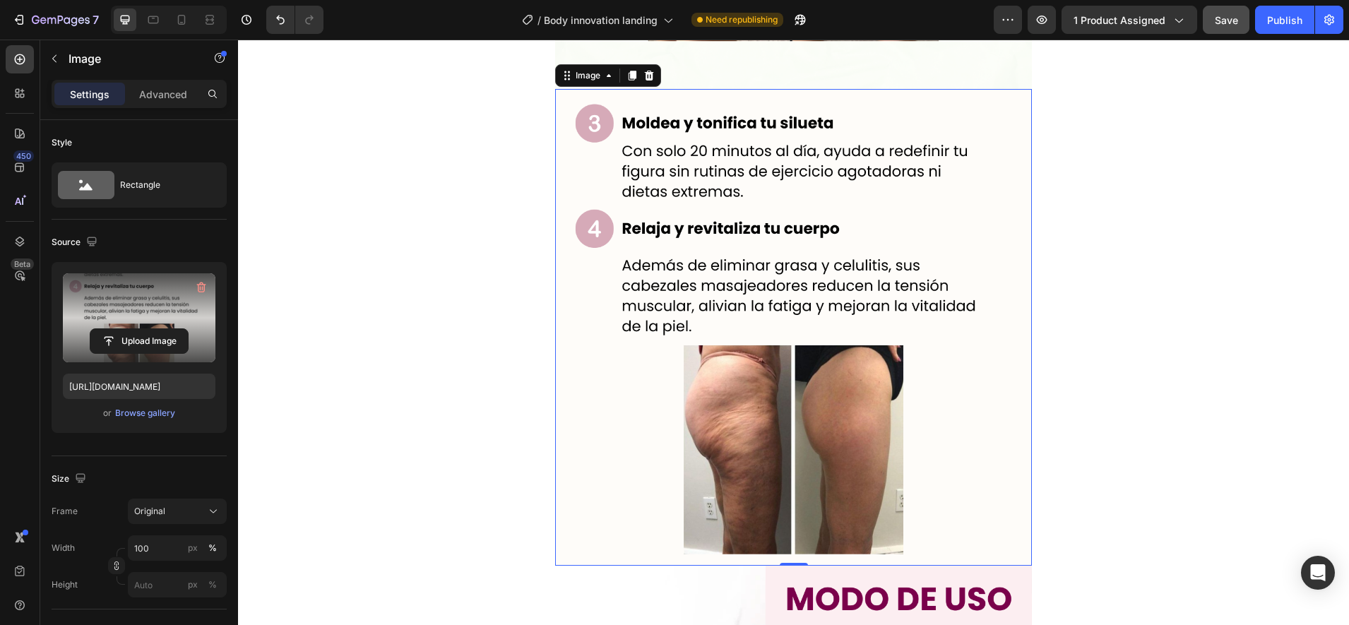
click at [794, 292] on img at bounding box center [793, 327] width 477 height 477
click at [135, 321] on label at bounding box center [139, 317] width 153 height 89
click at [135, 329] on input "file" at bounding box center [138, 341] width 97 height 24
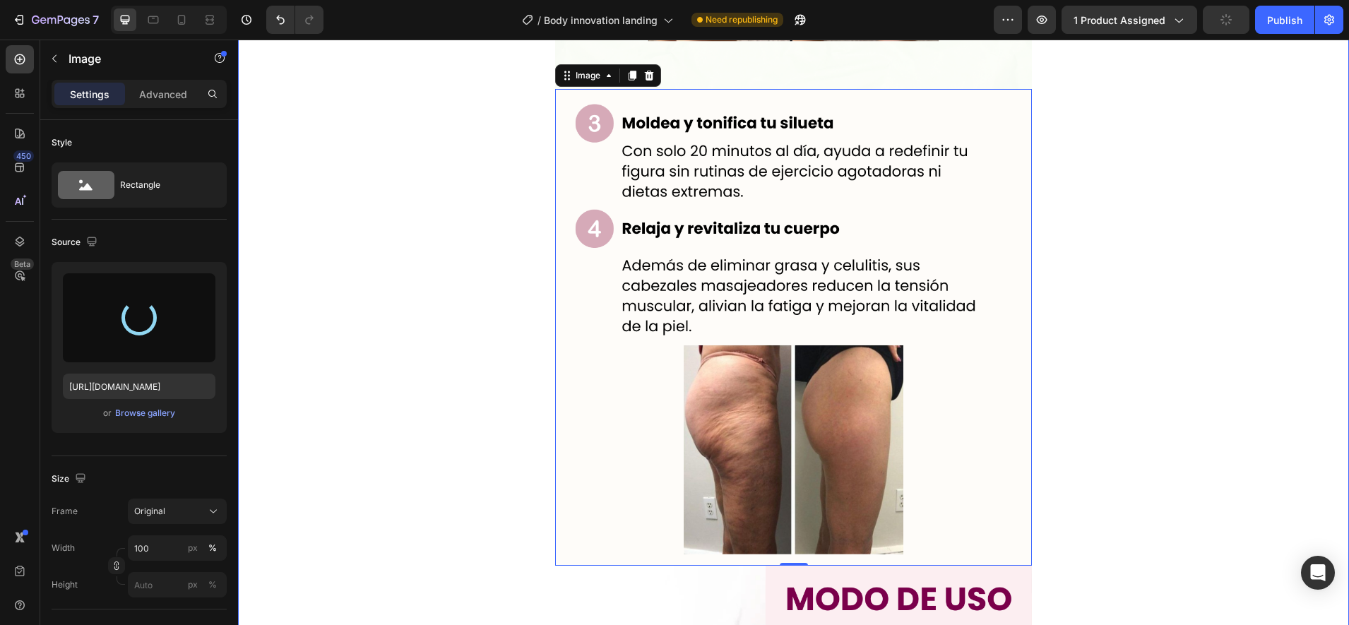
type input "https://cdn.shopify.com/s/files/1/0944/9406/4931/files/gempages_573722773097022…"
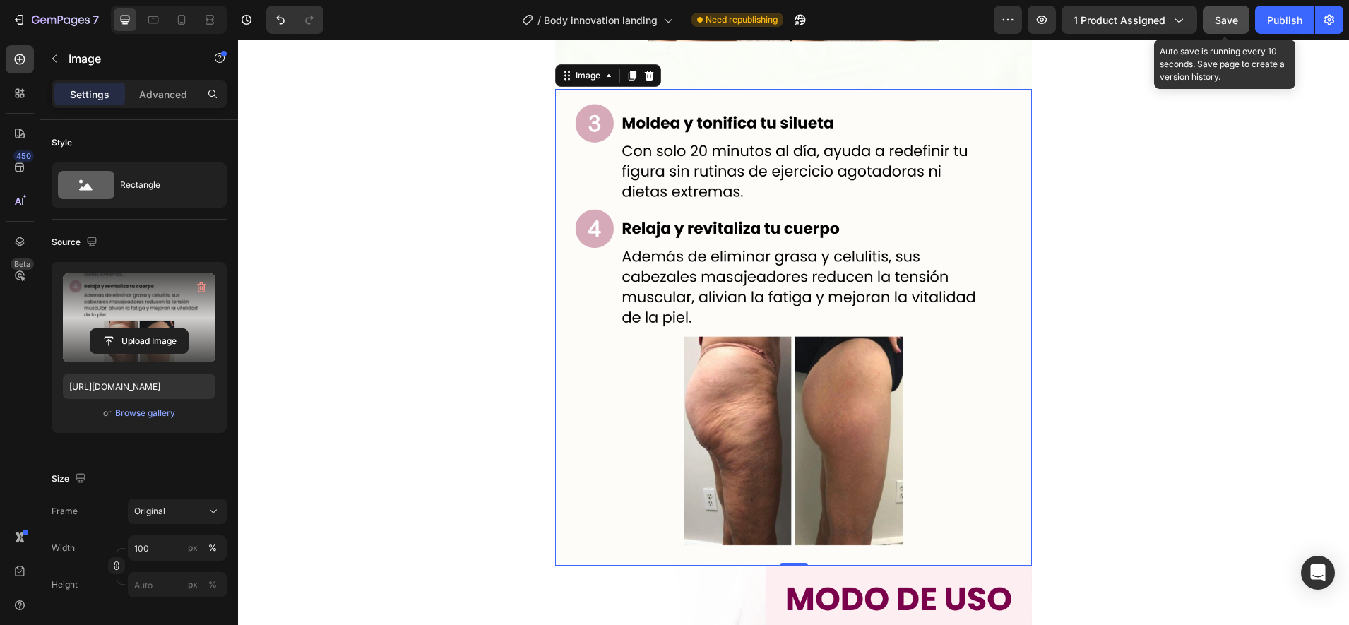
click at [1210, 23] on button "Save" at bounding box center [1226, 20] width 47 height 28
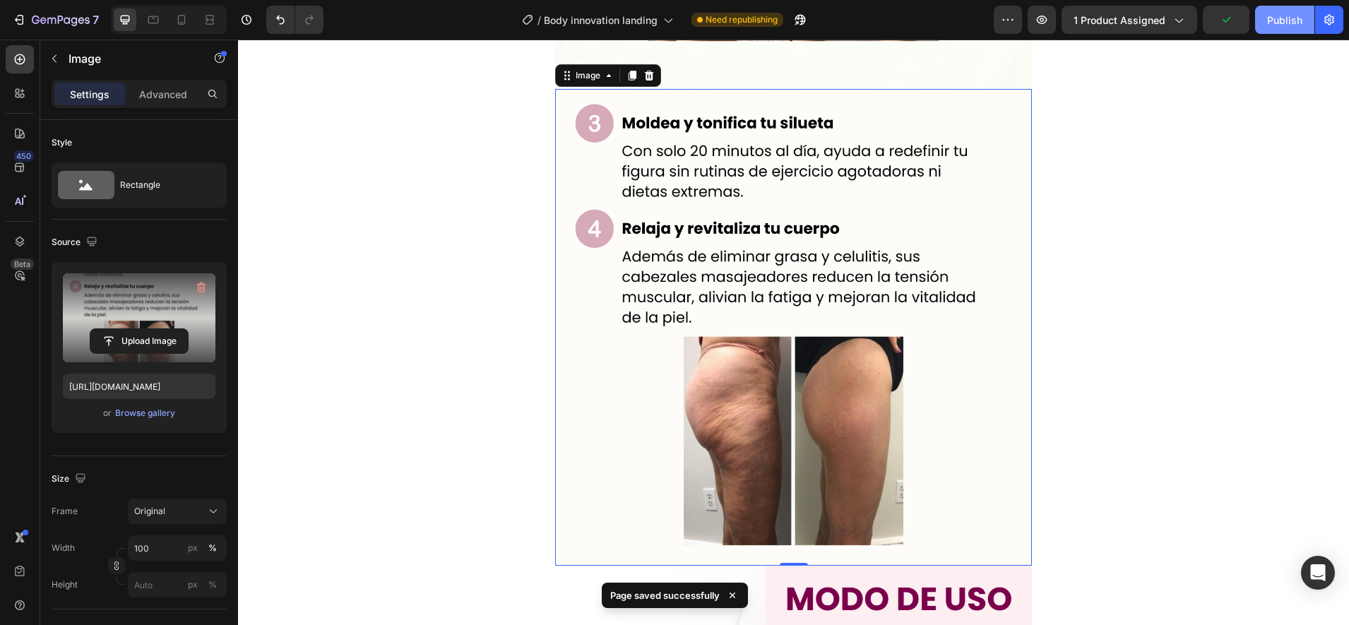
click at [1283, 27] on div "Publish" at bounding box center [1284, 20] width 35 height 15
click at [188, 26] on icon at bounding box center [181, 20] width 14 height 14
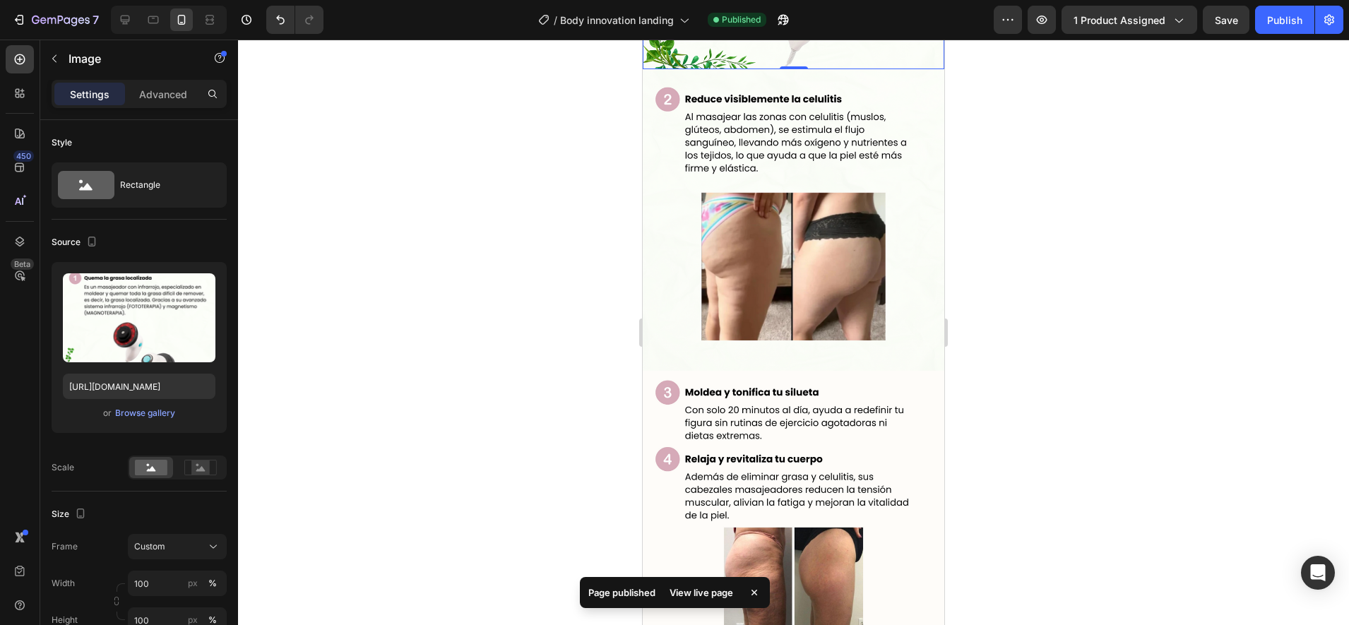
scroll to position [1478, 0]
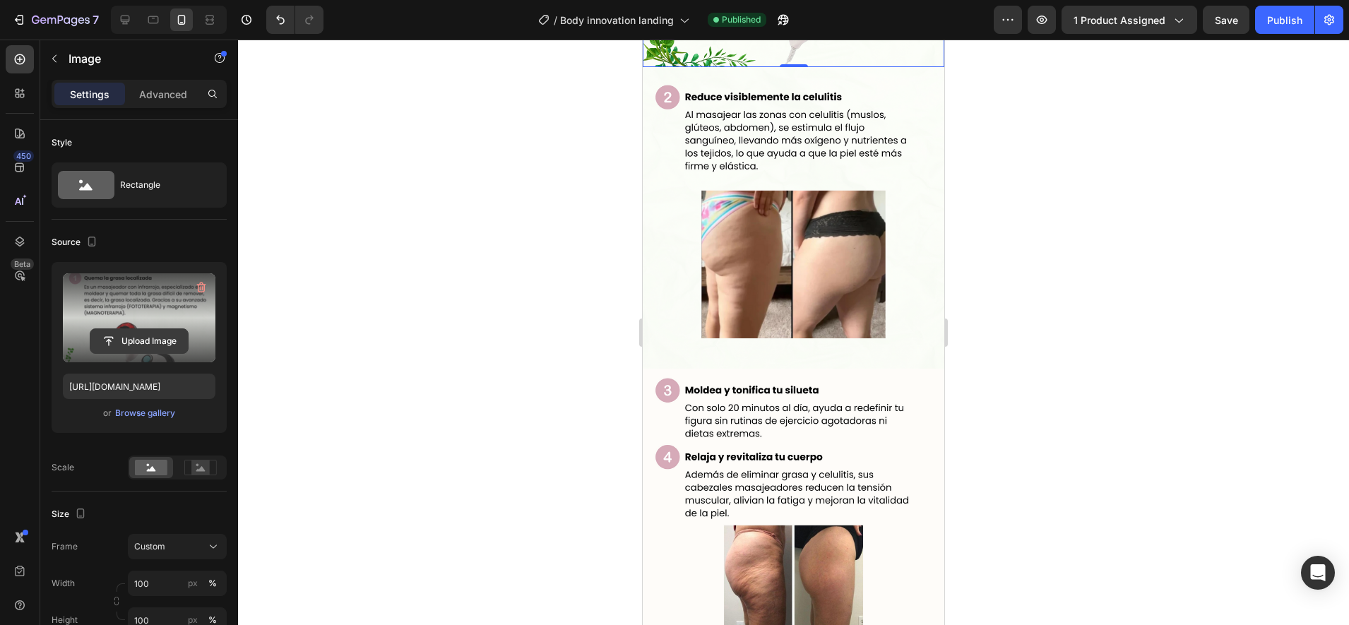
click at [135, 335] on input "file" at bounding box center [138, 341] width 97 height 24
click at [121, 17] on icon at bounding box center [125, 20] width 9 height 9
type input "https://cdn.shopify.com/s/files/1/0944/9406/4931/files/gempages_573722773097022…"
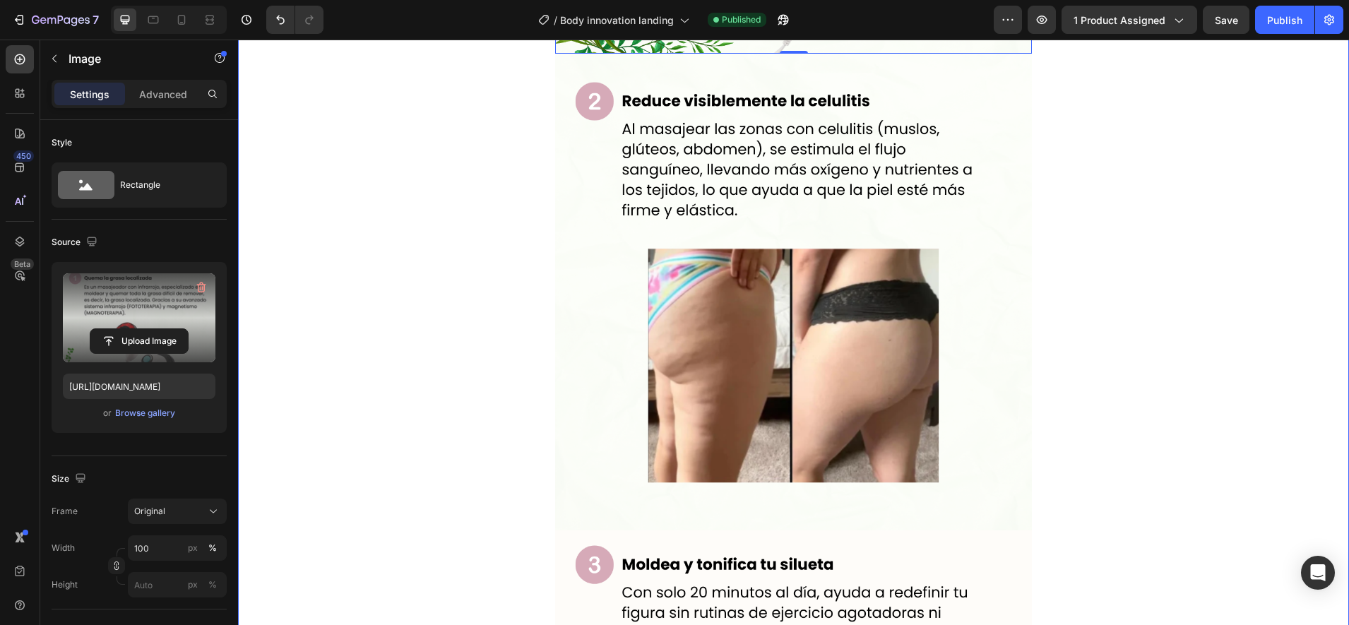
scroll to position [1701, 0]
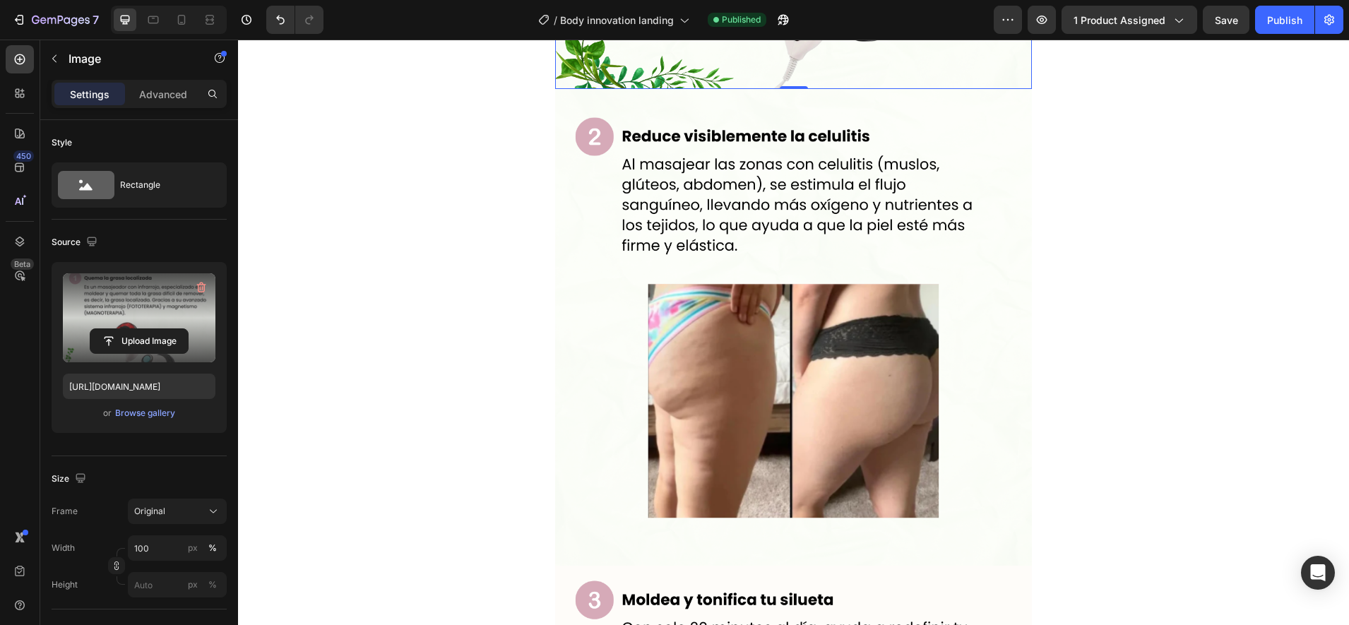
click at [125, 331] on input "file" at bounding box center [138, 341] width 97 height 24
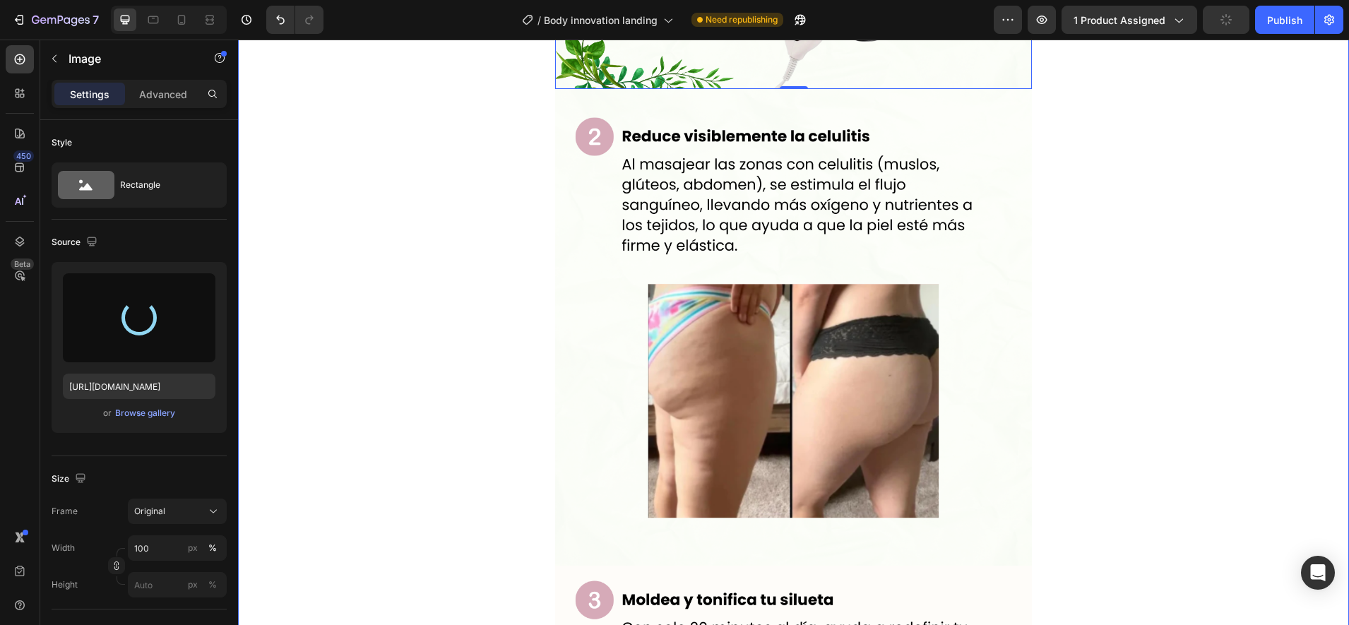
type input "https://cdn.shopify.com/s/files/1/0944/9406/4931/files/gempages_573722773097022…"
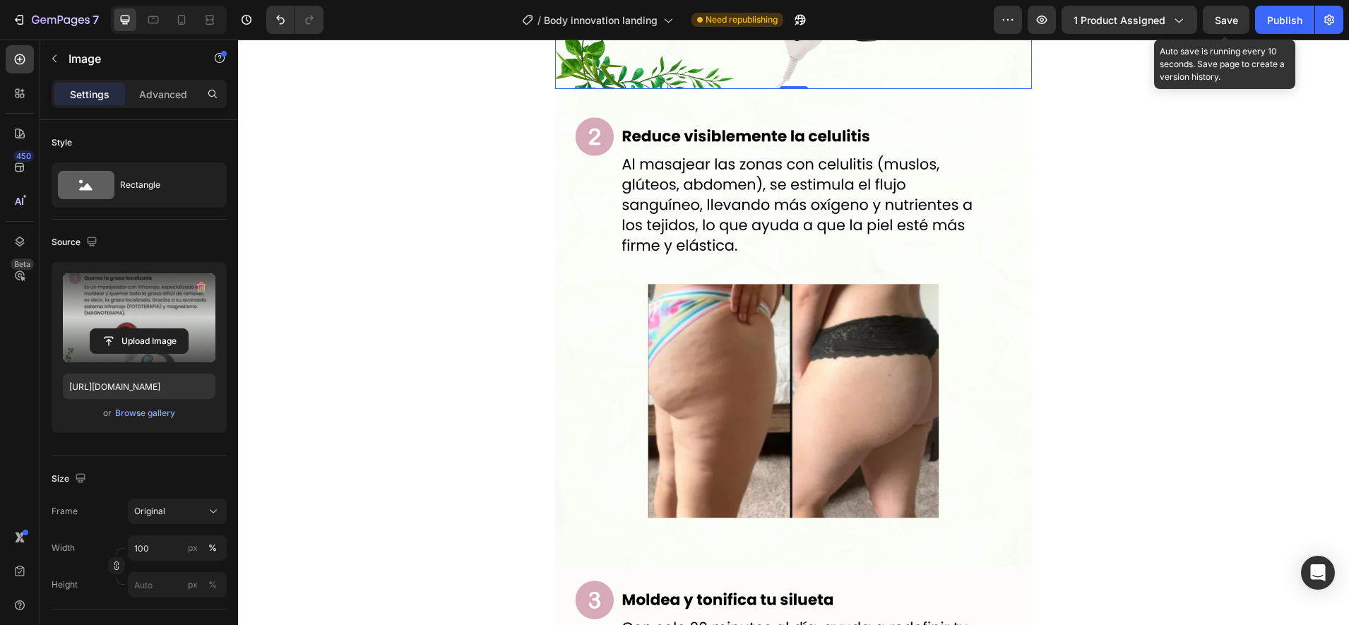
click at [1233, 25] on span "Save" at bounding box center [1226, 20] width 23 height 12
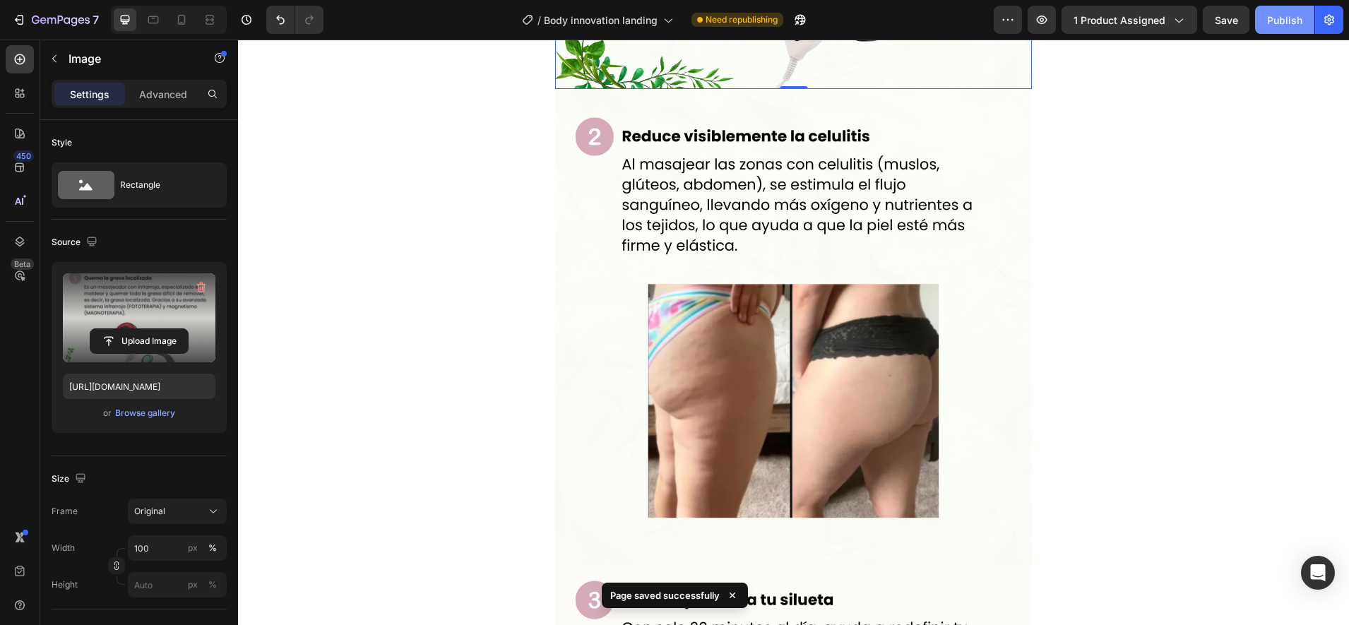
click at [1282, 23] on div "Publish" at bounding box center [1284, 20] width 35 height 15
